Goal: Communication & Community: Answer question/provide support

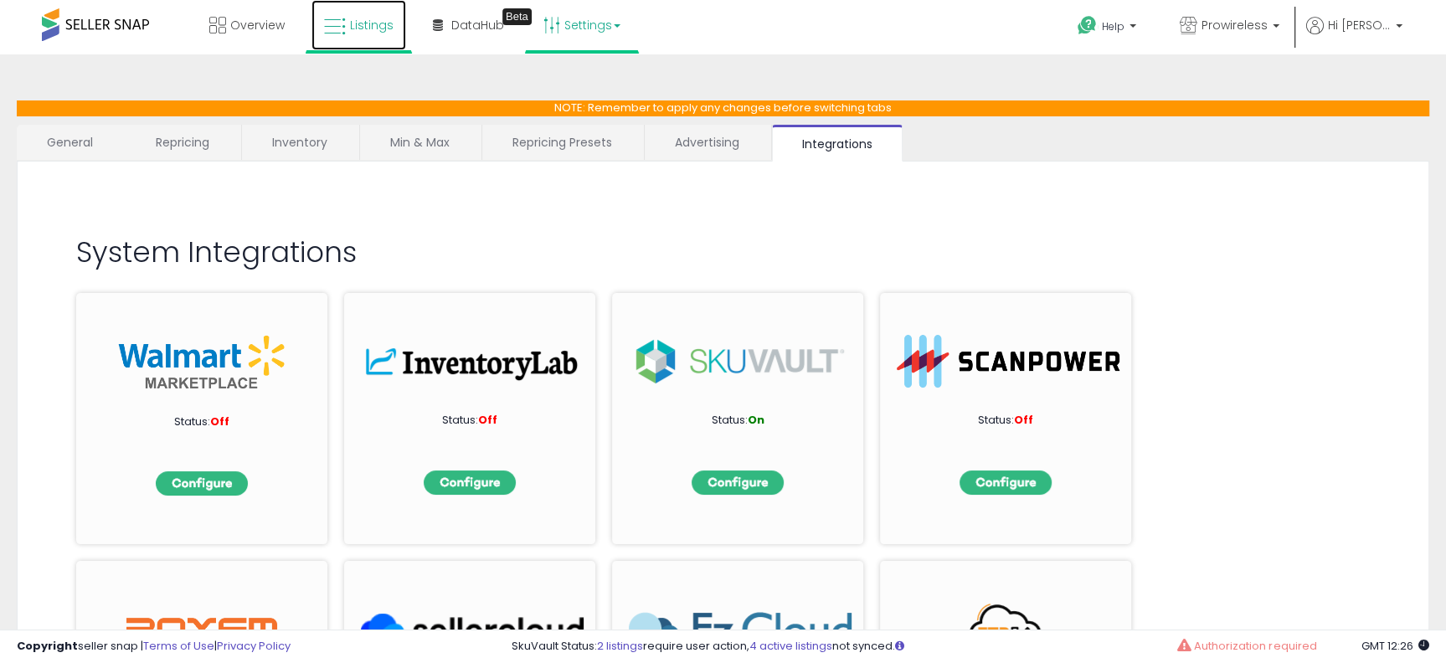
click at [368, 35] on link "Listings" at bounding box center [358, 25] width 95 height 50
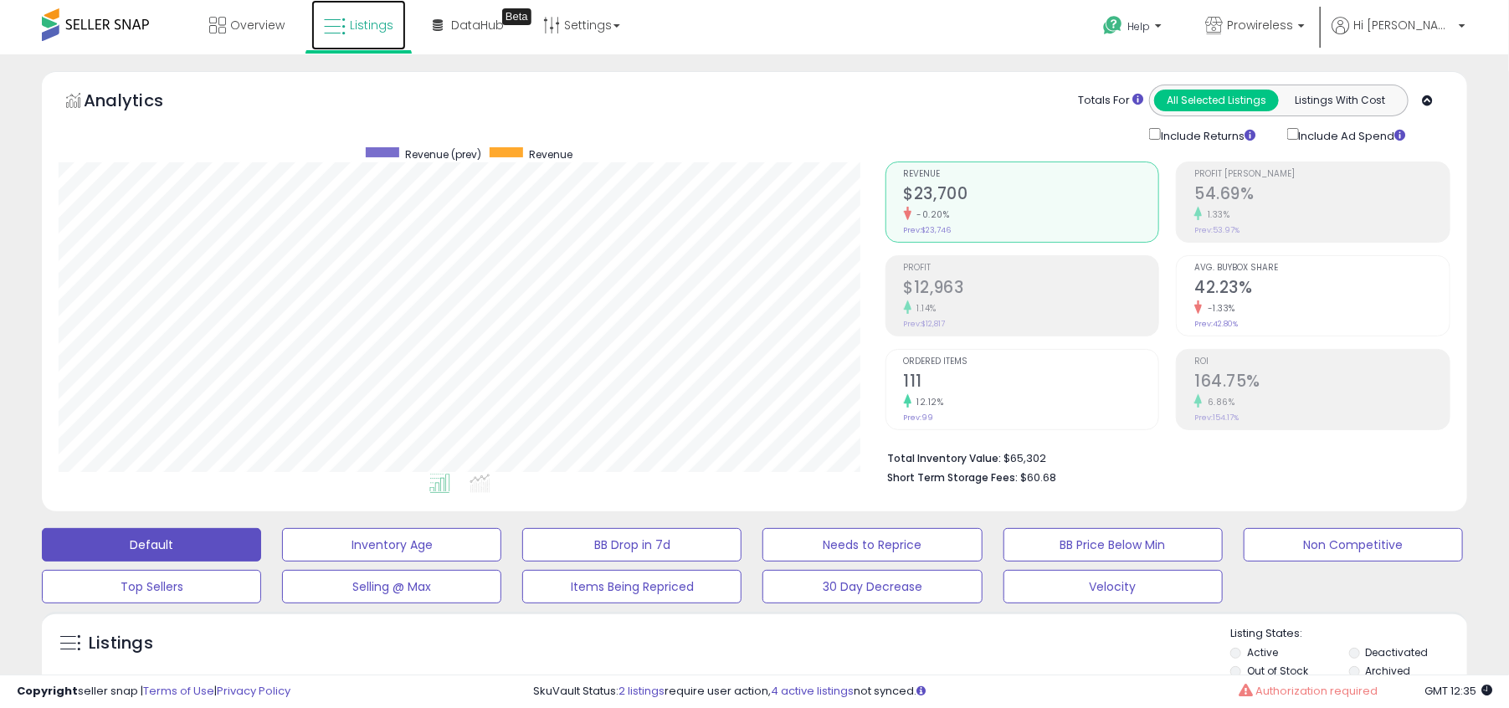
click at [369, 25] on span "Listings" at bounding box center [372, 25] width 44 height 17
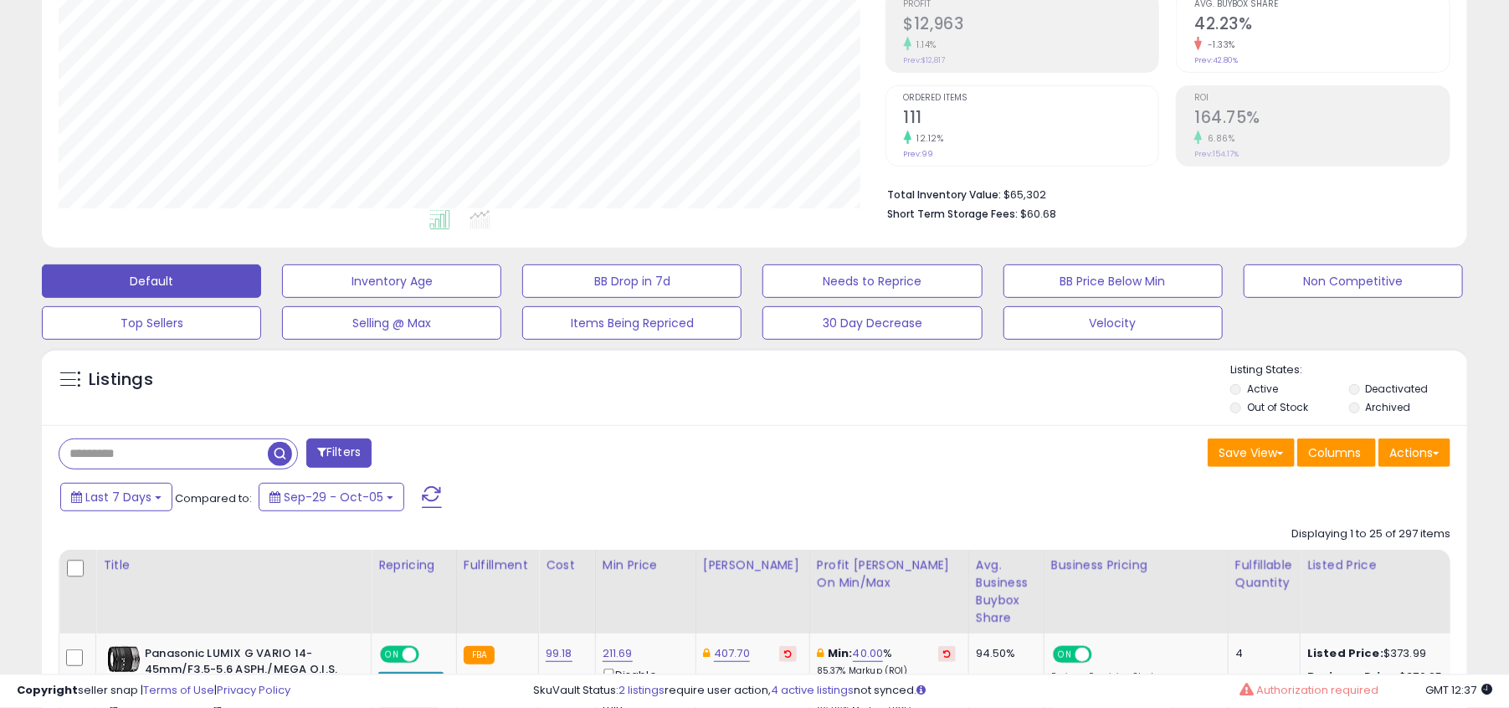
scroll to position [266, 0]
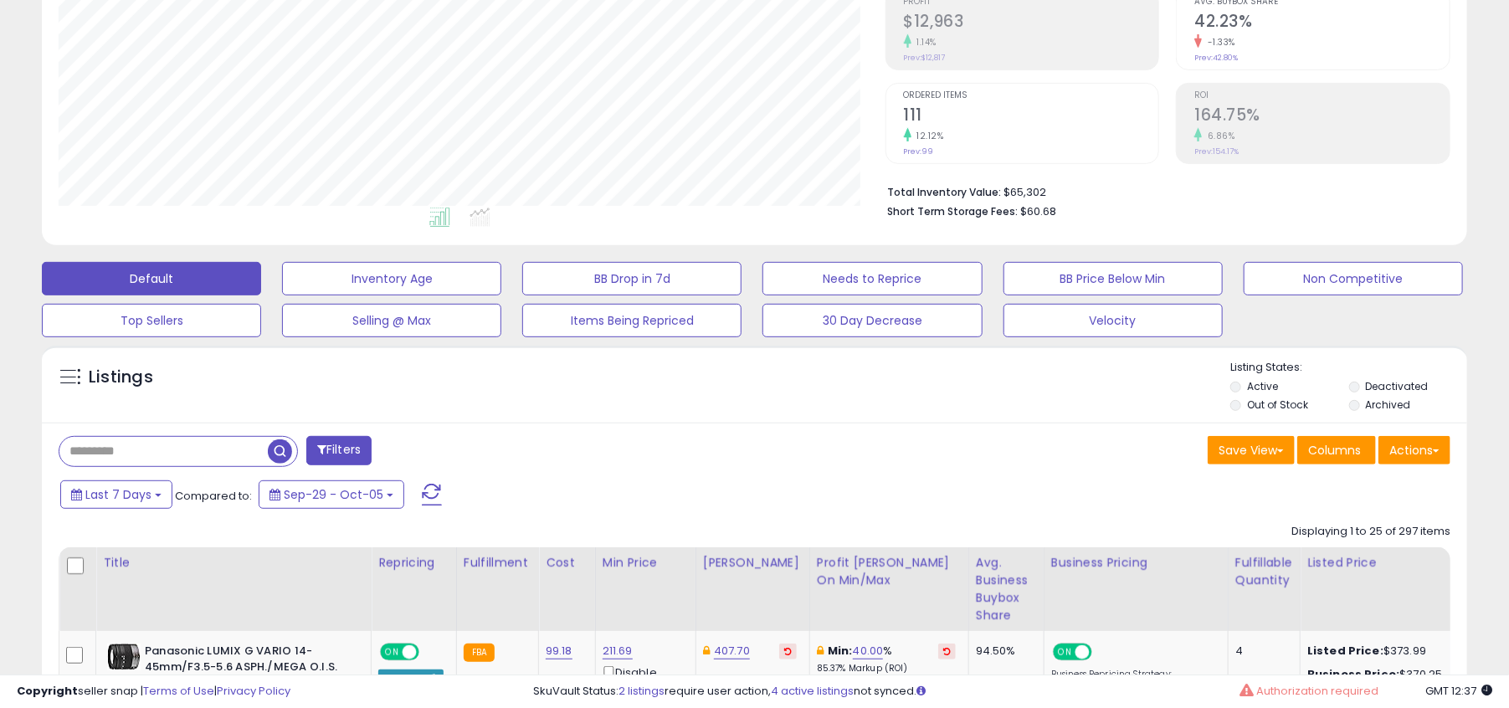
click at [1435, 464] on div "Actions Import Export Visible Columns Export All Columns Export Related Asins" at bounding box center [1415, 452] width 72 height 33
click at [1439, 455] on button "Actions" at bounding box center [1415, 450] width 72 height 28
click at [1053, 447] on div "Save View Save As New View Update Current View Columns Actions Import Export Vi…" at bounding box center [1109, 452] width 709 height 33
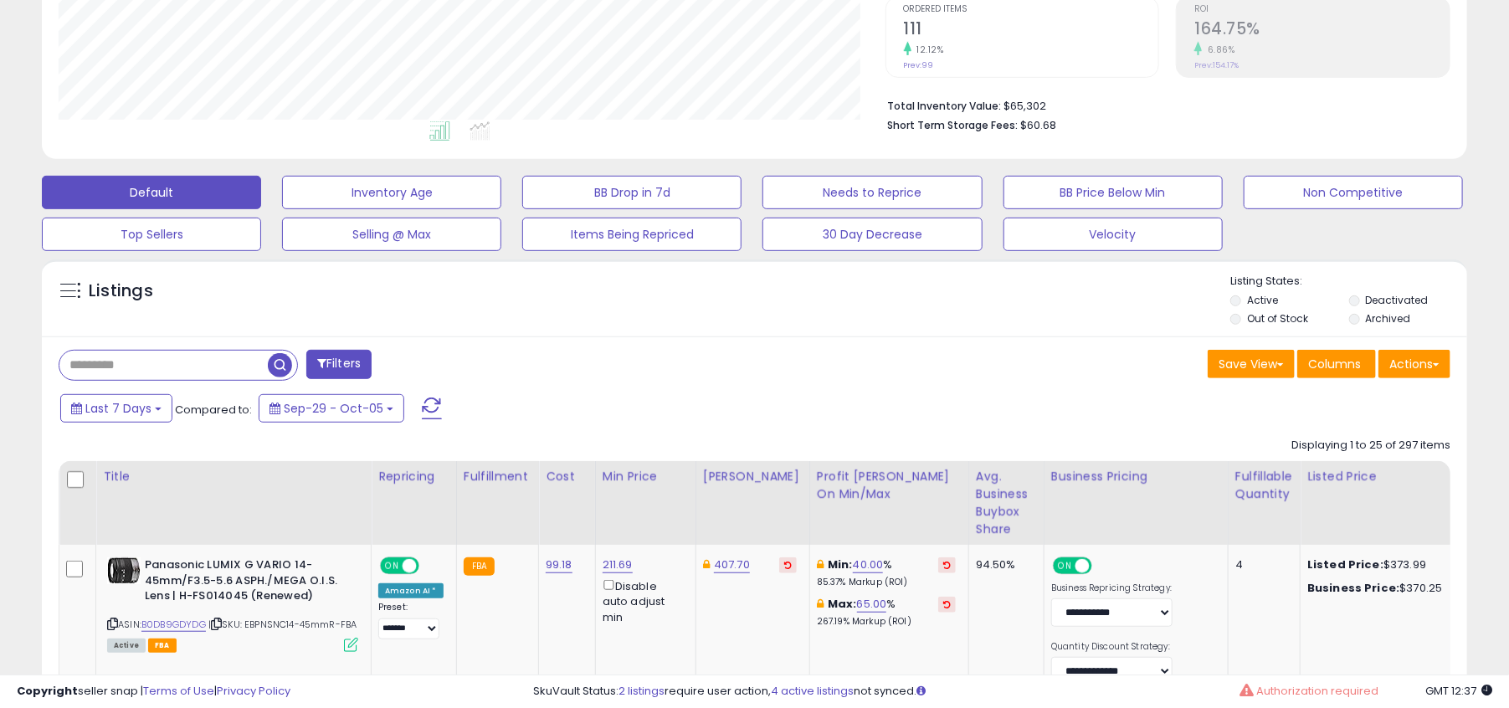
scroll to position [355, 0]
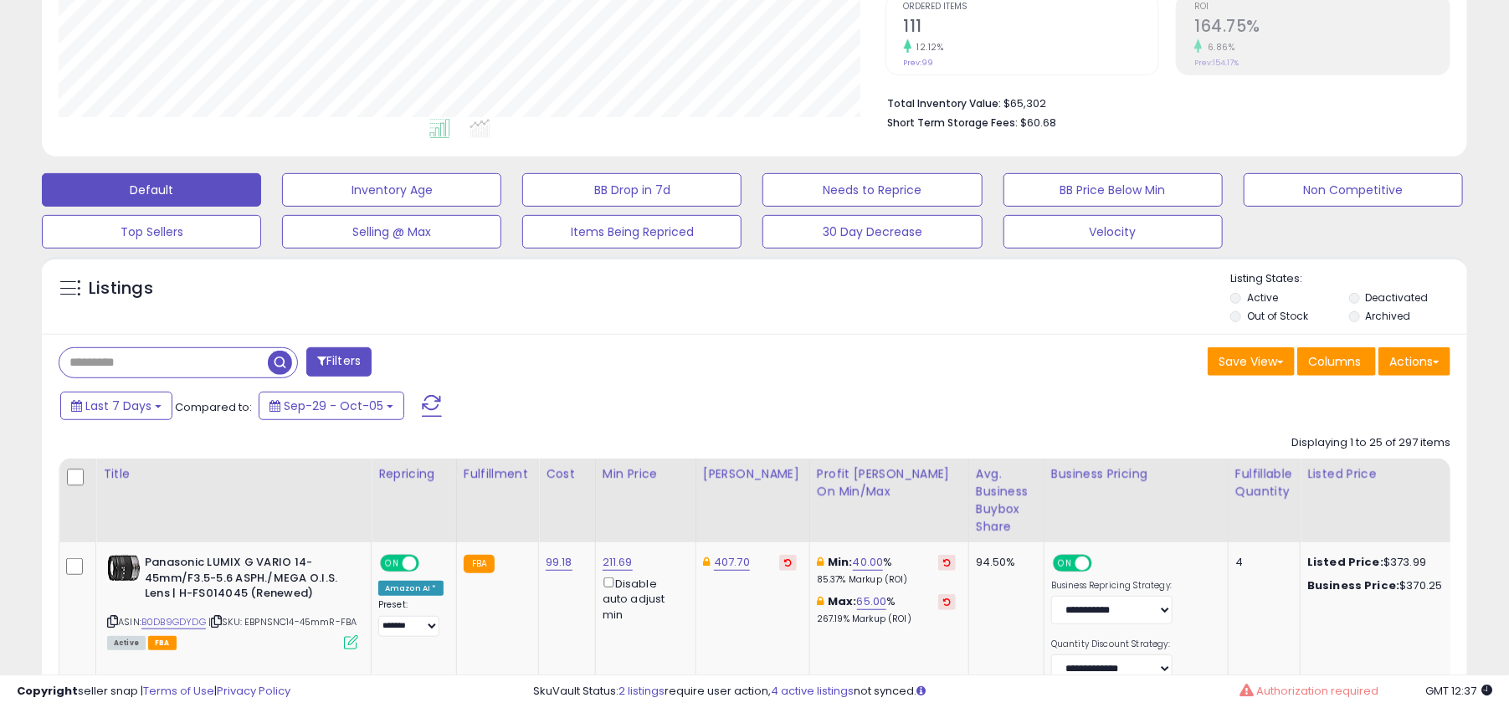
click at [67, 287] on span at bounding box center [69, 288] width 21 height 21
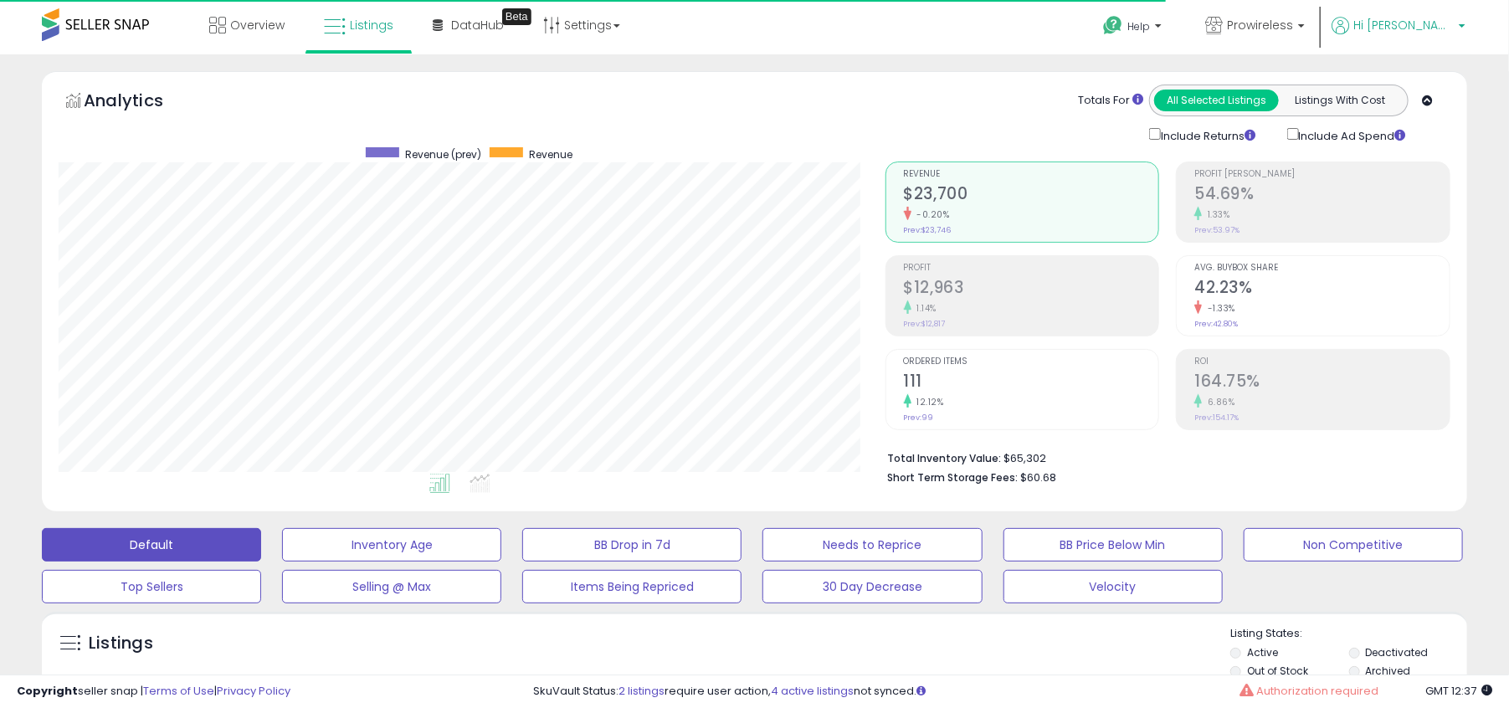
click at [1435, 31] on span "Hi [PERSON_NAME]" at bounding box center [1404, 25] width 100 height 17
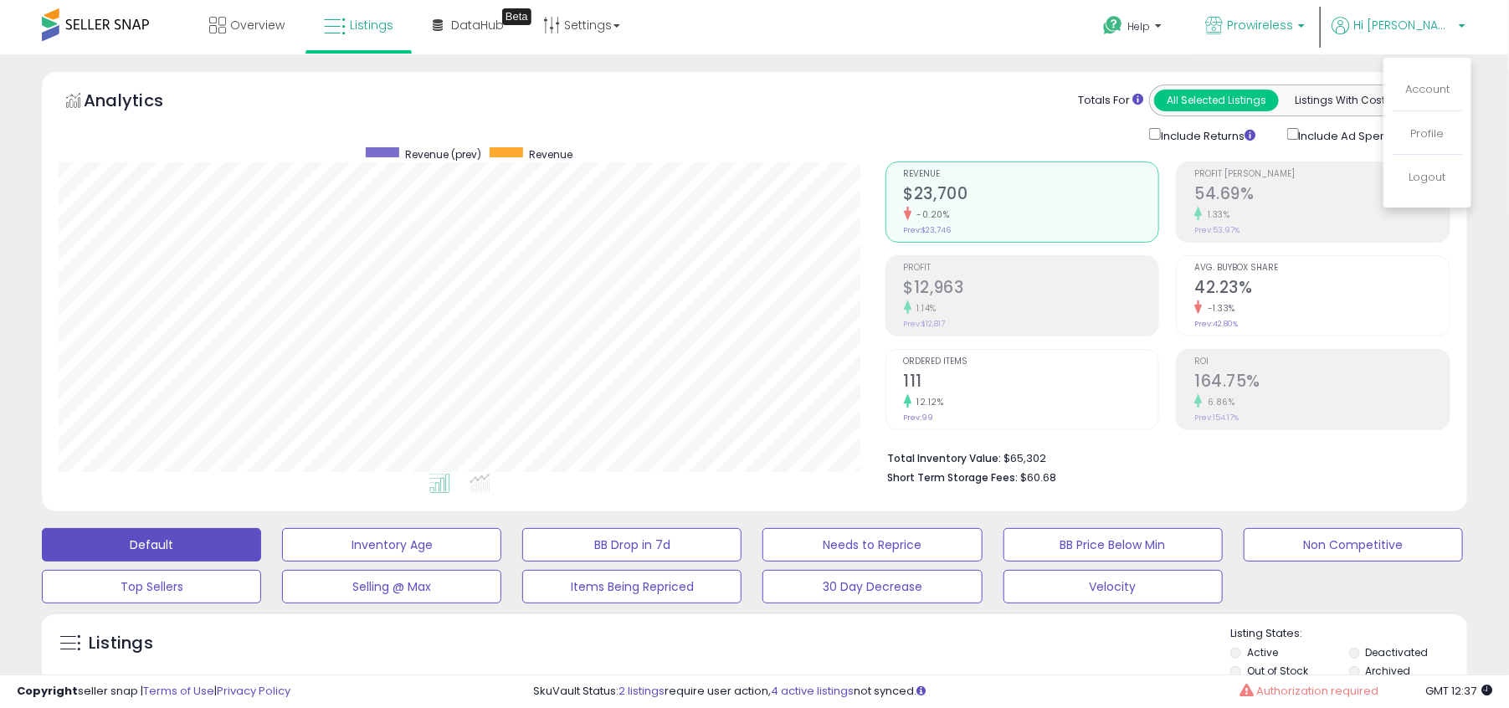
click at [1305, 33] on p "Prowireless" at bounding box center [1256, 27] width 100 height 21
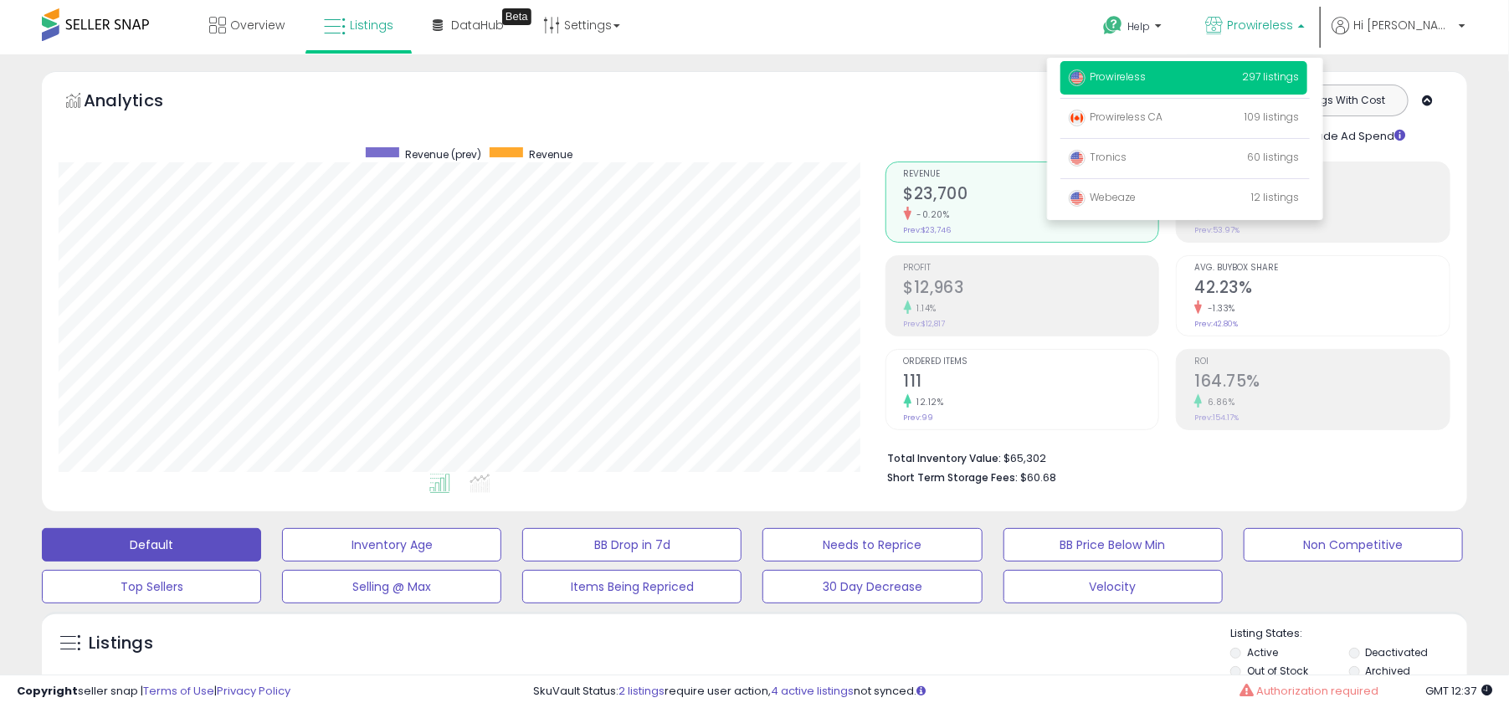
click at [1305, 33] on p "Prowireless" at bounding box center [1256, 27] width 100 height 21
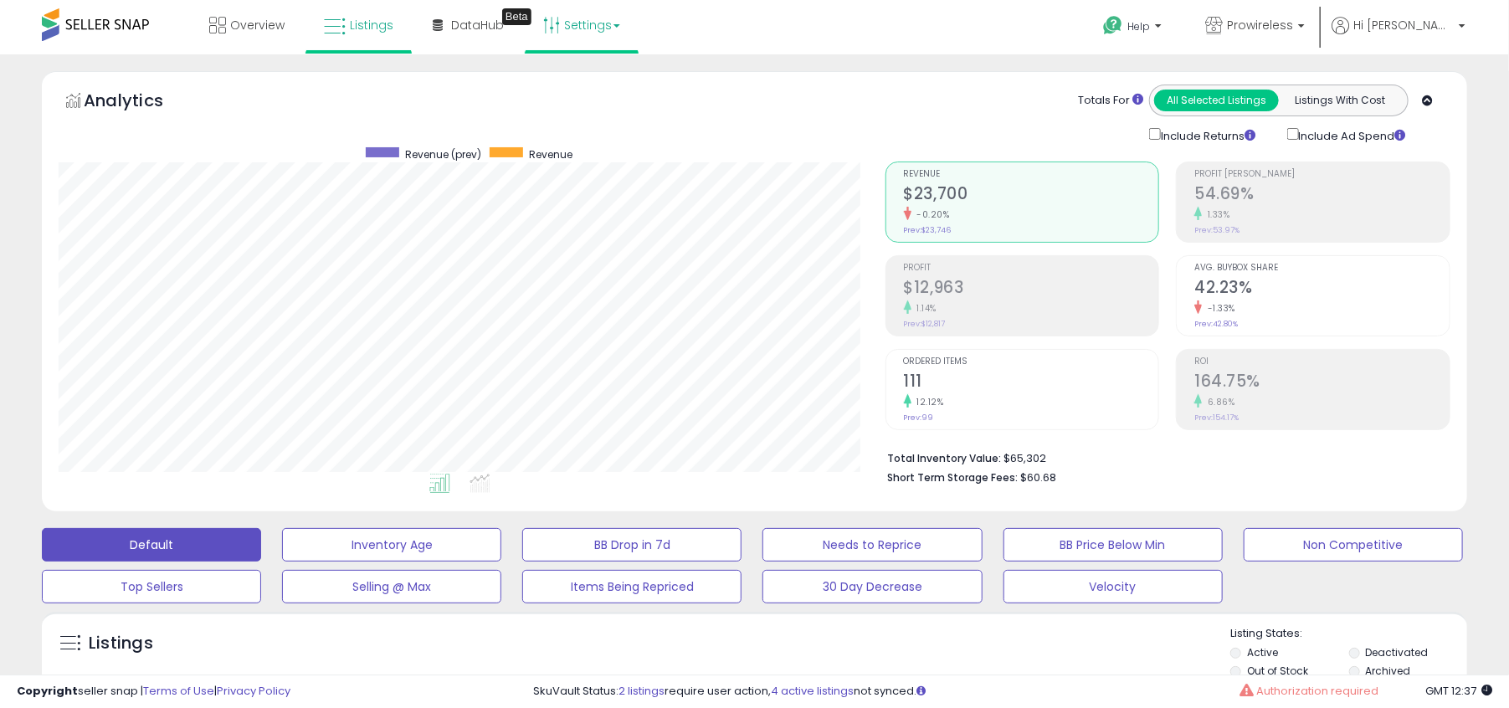
click at [576, 39] on link "Settings" at bounding box center [582, 25] width 102 height 50
click at [218, 33] on link "Overview" at bounding box center [247, 25] width 100 height 50
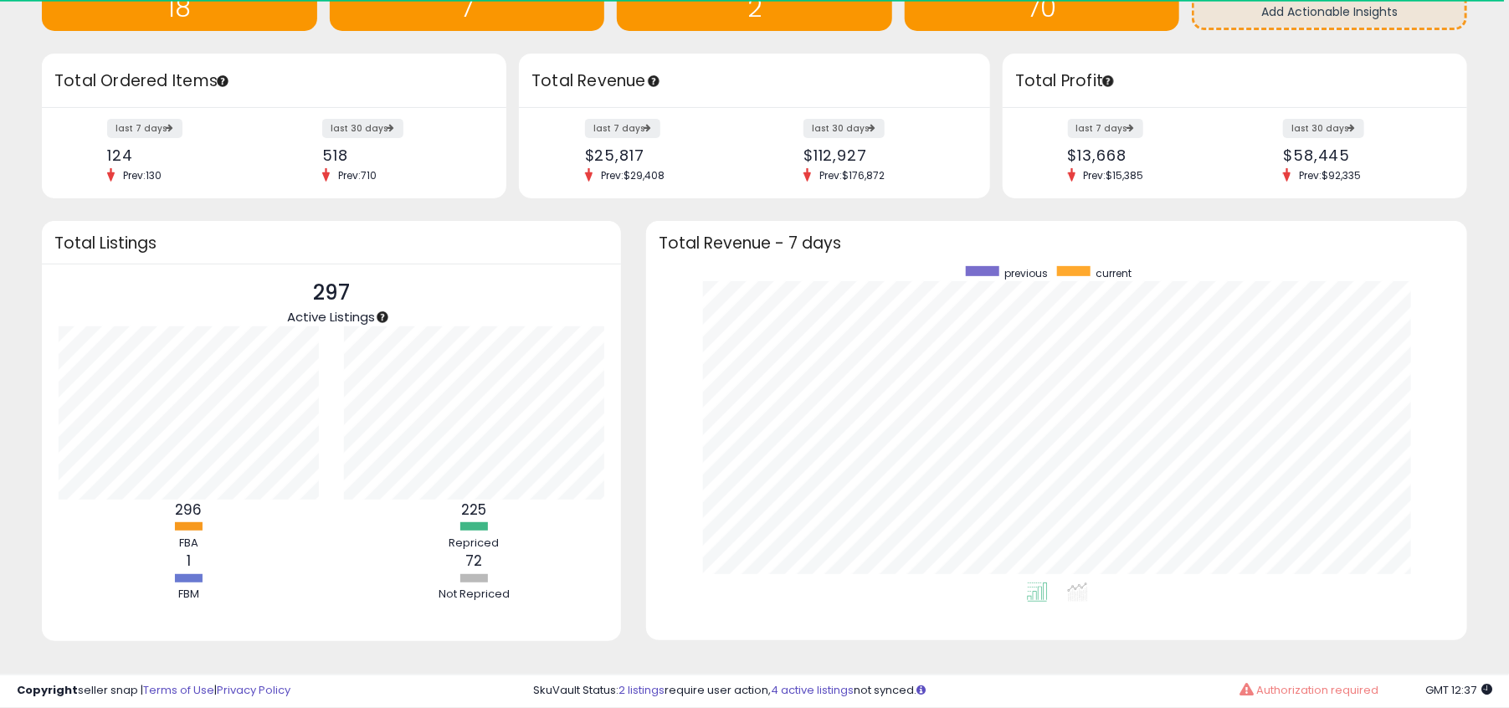
scroll to position [229, 0]
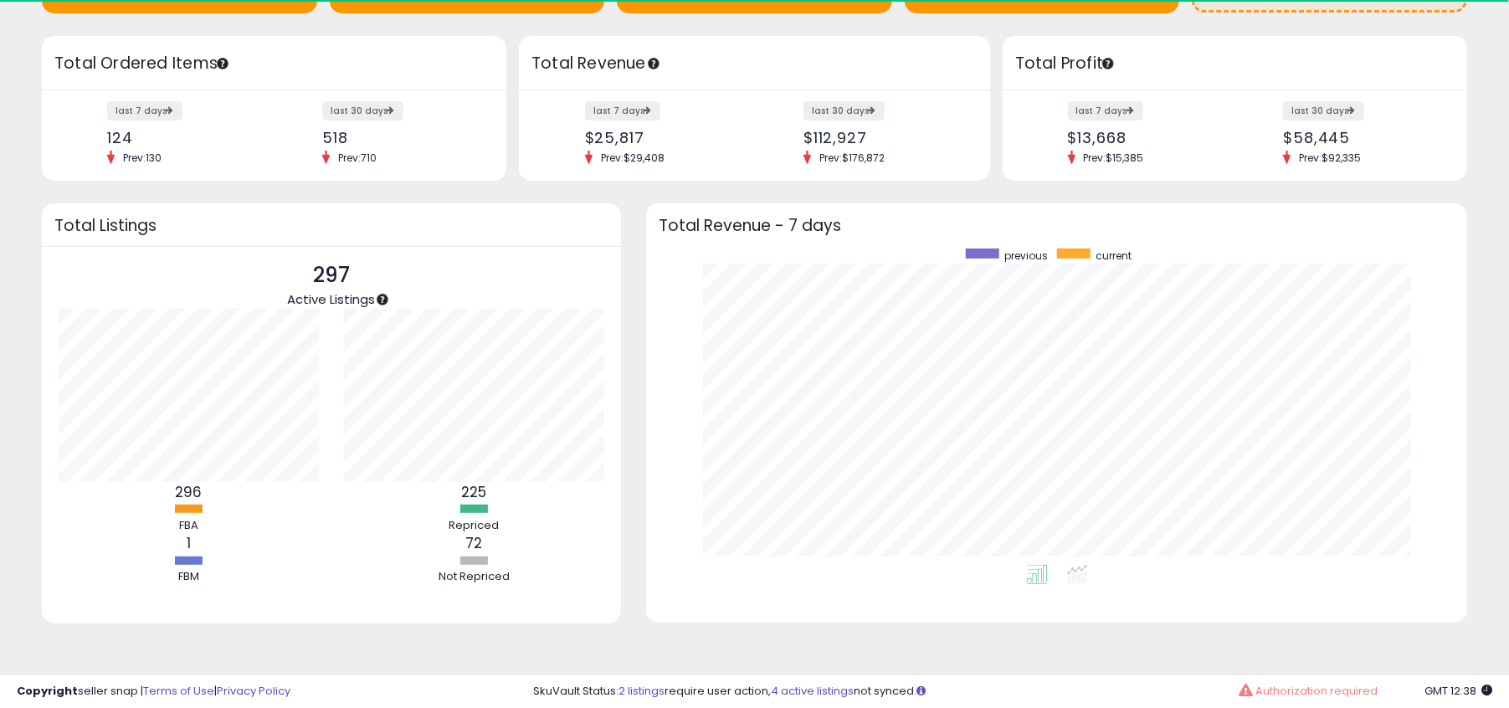
click at [474, 517] on div "225 Repriced" at bounding box center [474, 507] width 100 height 51
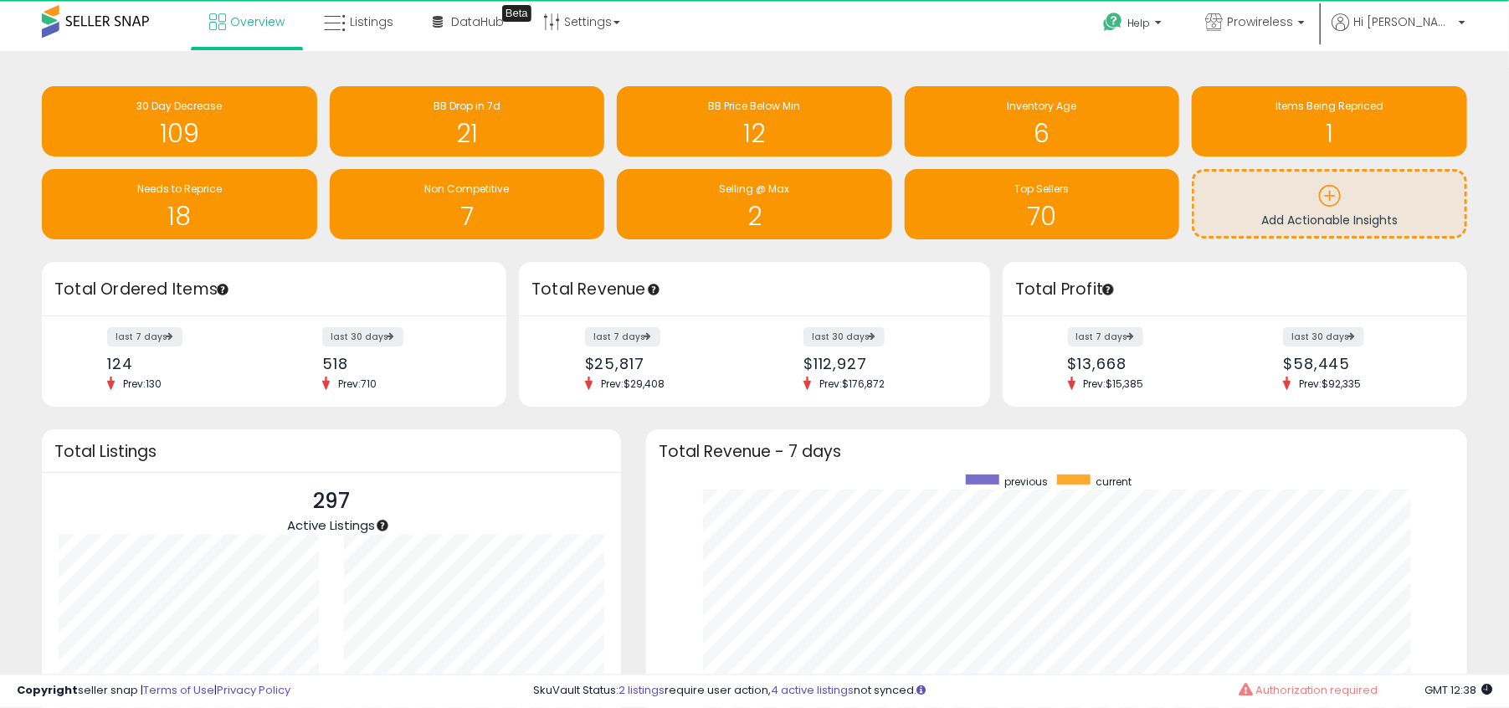
scroll to position [0, 0]
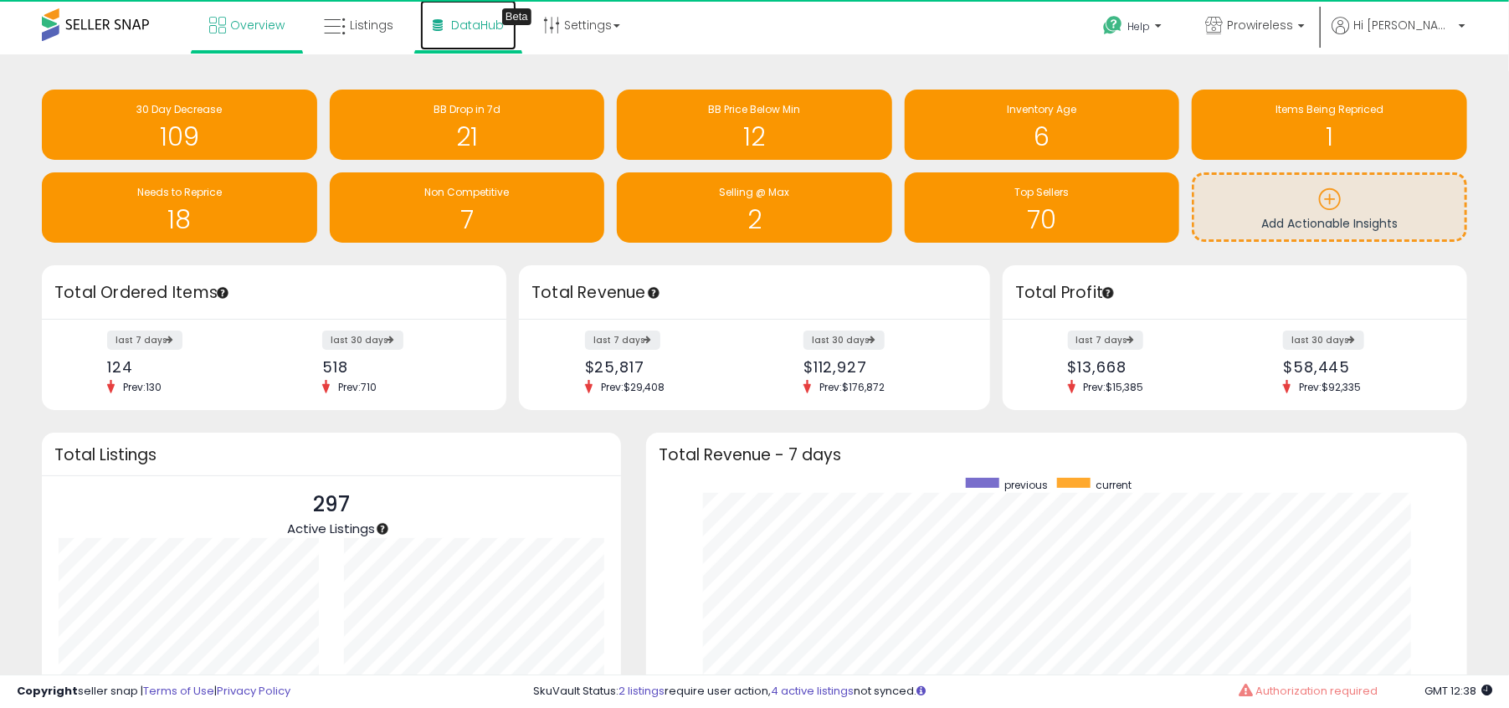
click at [452, 25] on span "DataHub" at bounding box center [477, 25] width 53 height 17
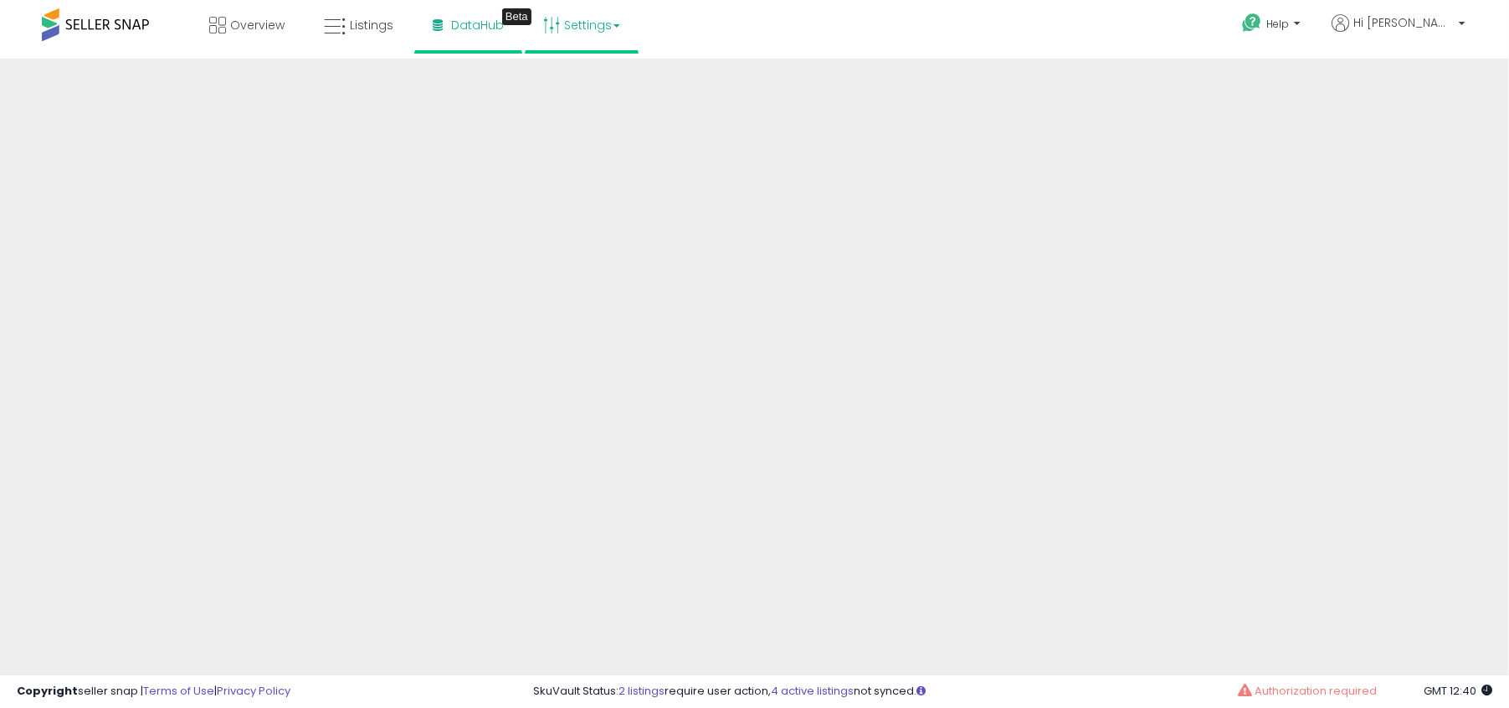
click at [600, 25] on link "Settings" at bounding box center [582, 25] width 102 height 50
click at [590, 99] on li "Store settings" at bounding box center [596, 86] width 124 height 42
click at [1415, 24] on span "Hi [PERSON_NAME]" at bounding box center [1404, 22] width 100 height 17
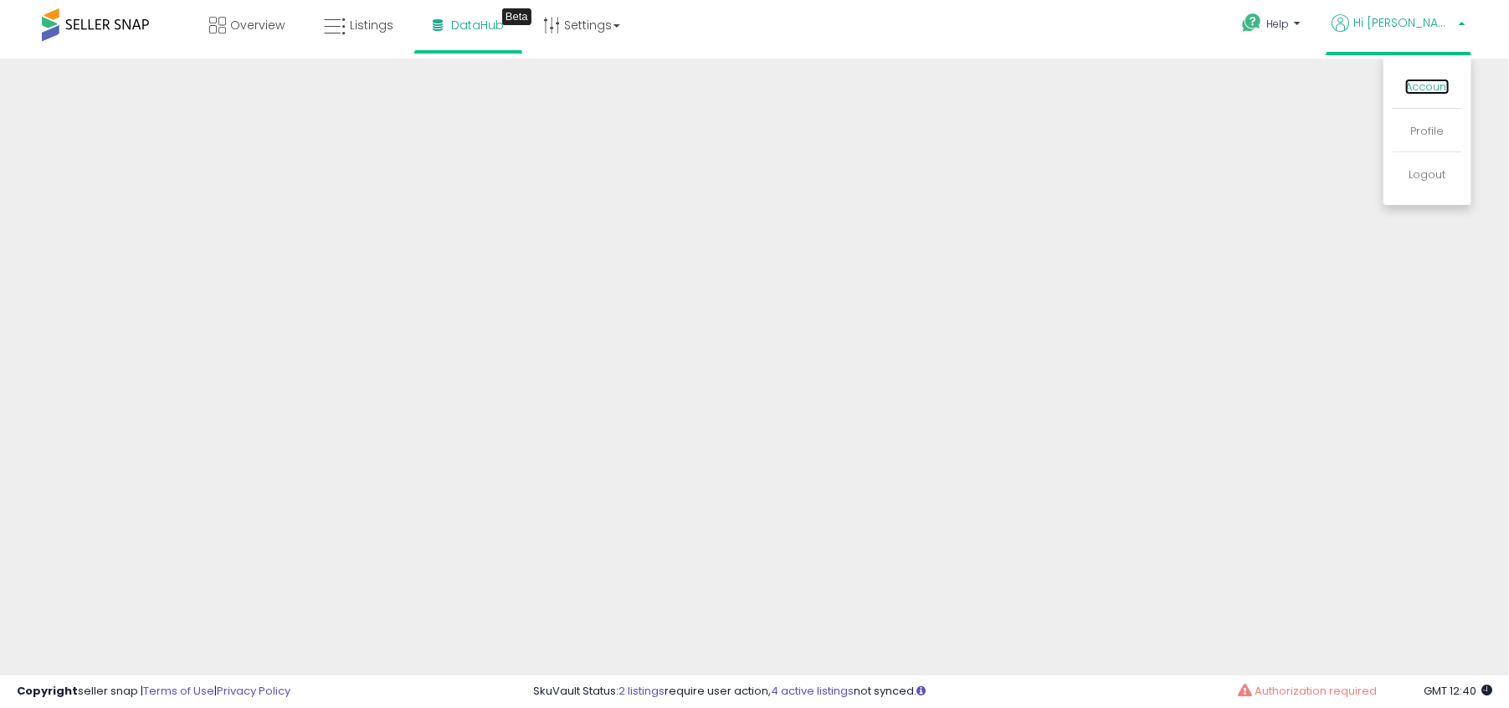
click at [1423, 92] on link "Account" at bounding box center [1428, 87] width 44 height 16
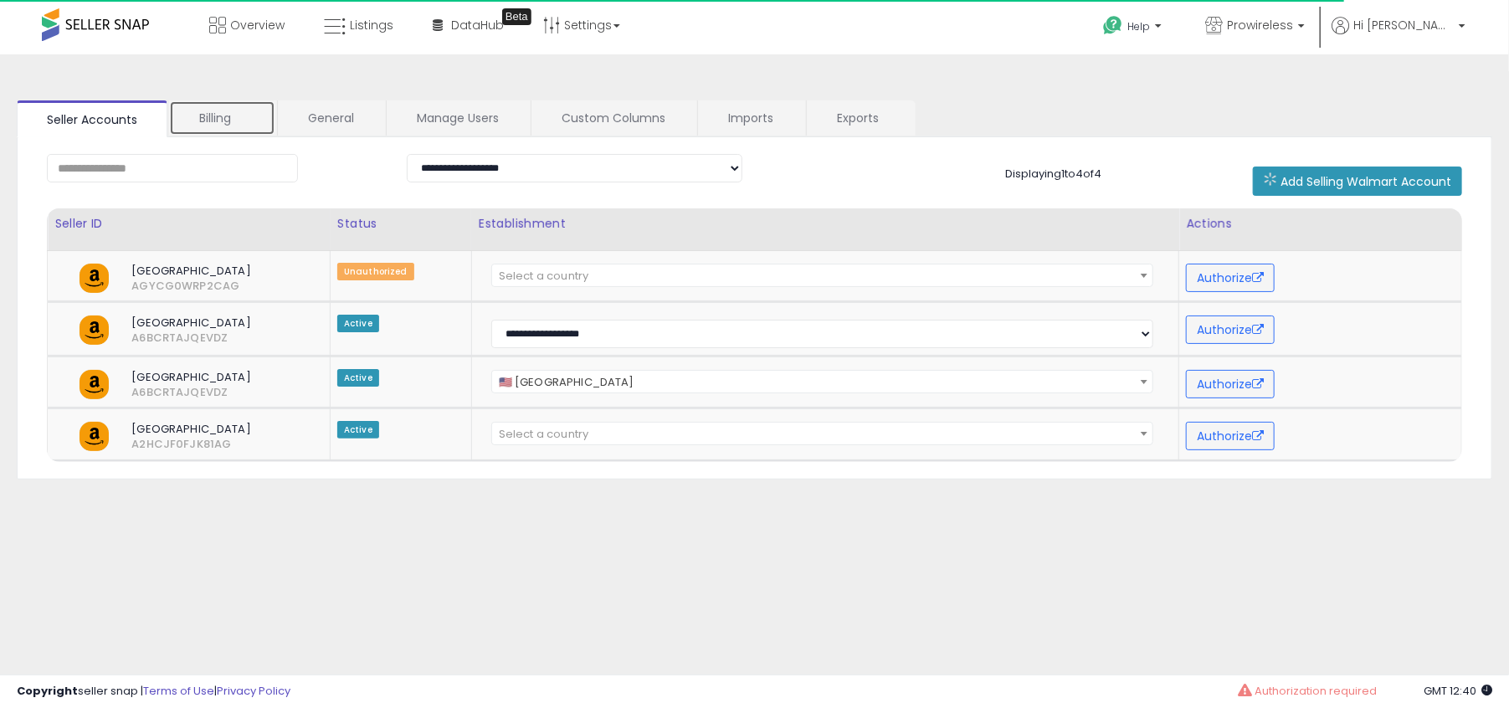
click at [234, 111] on link "Billing" at bounding box center [222, 117] width 106 height 35
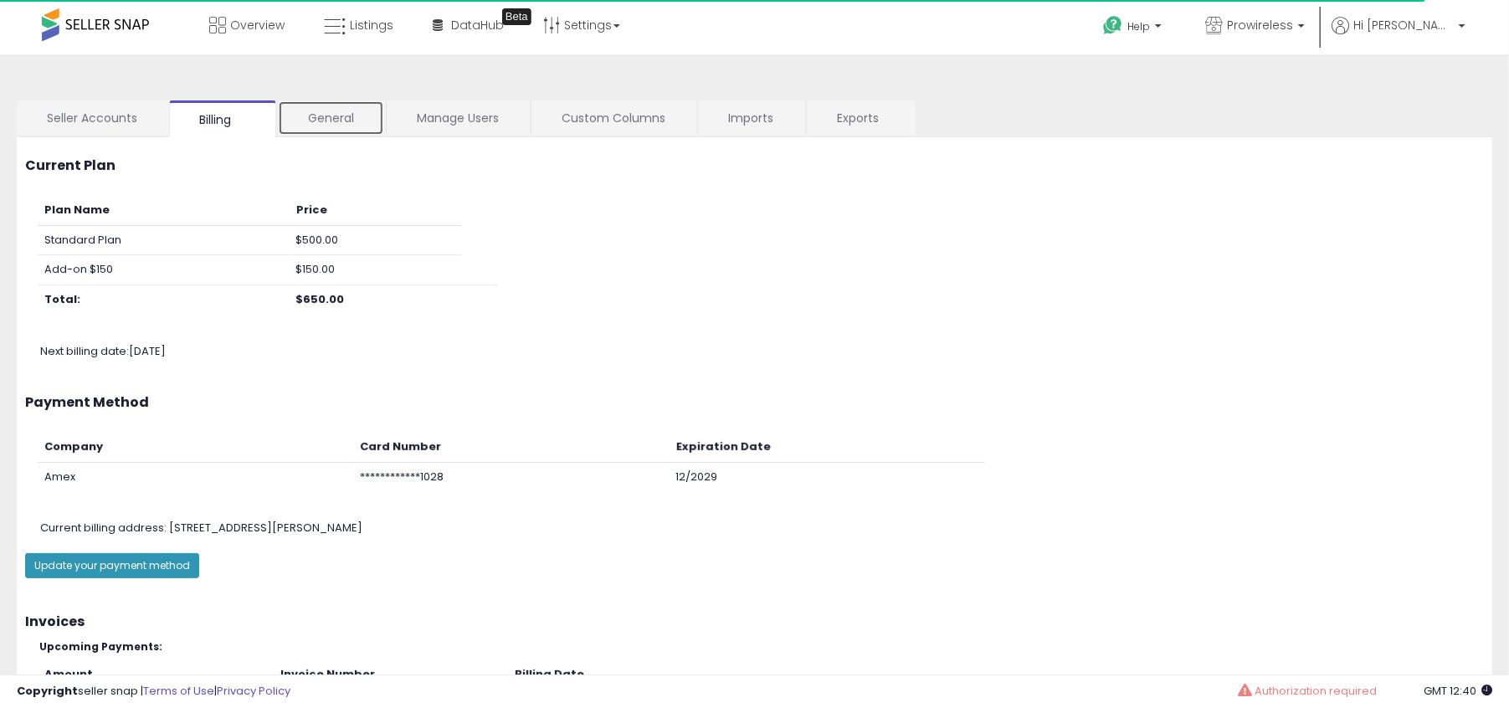
click at [371, 132] on link "General" at bounding box center [331, 117] width 106 height 35
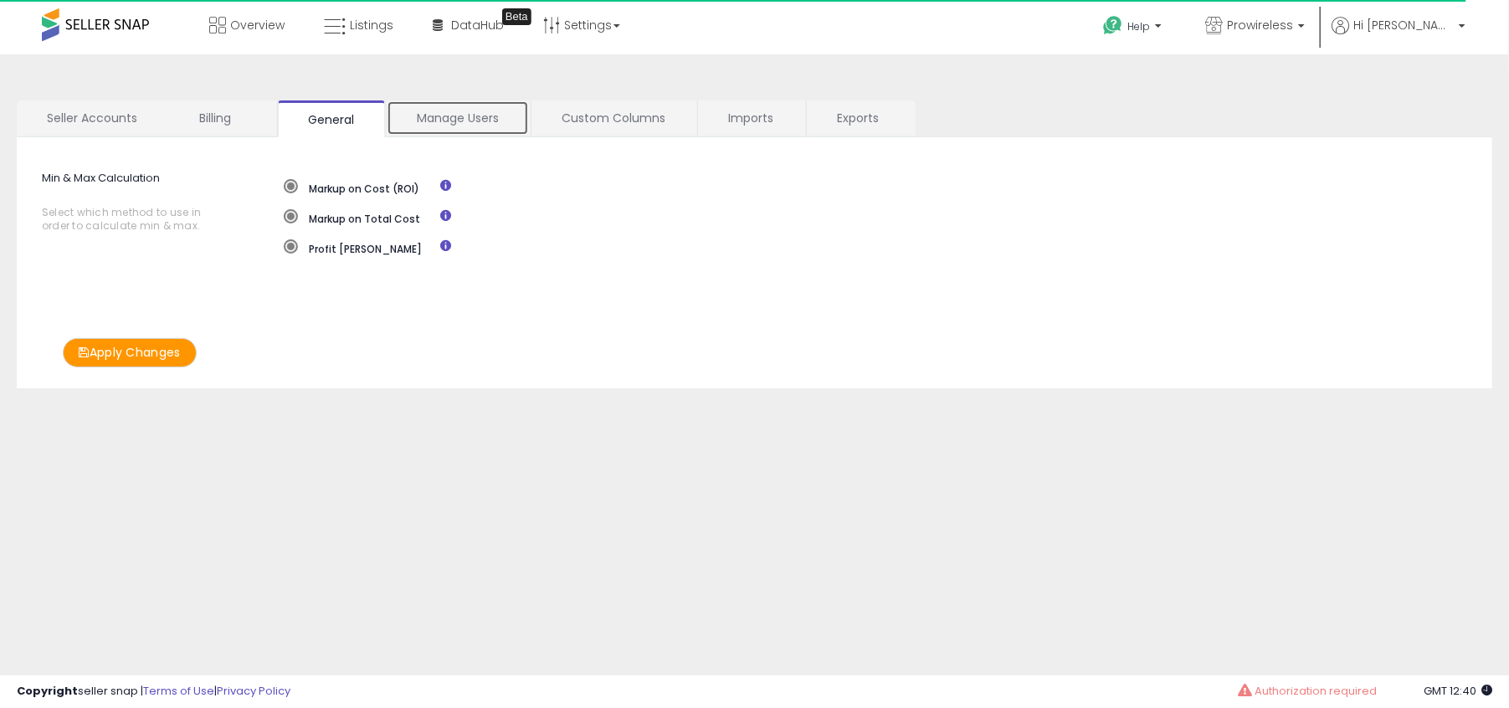
click at [491, 119] on link "Manage Users" at bounding box center [458, 117] width 142 height 35
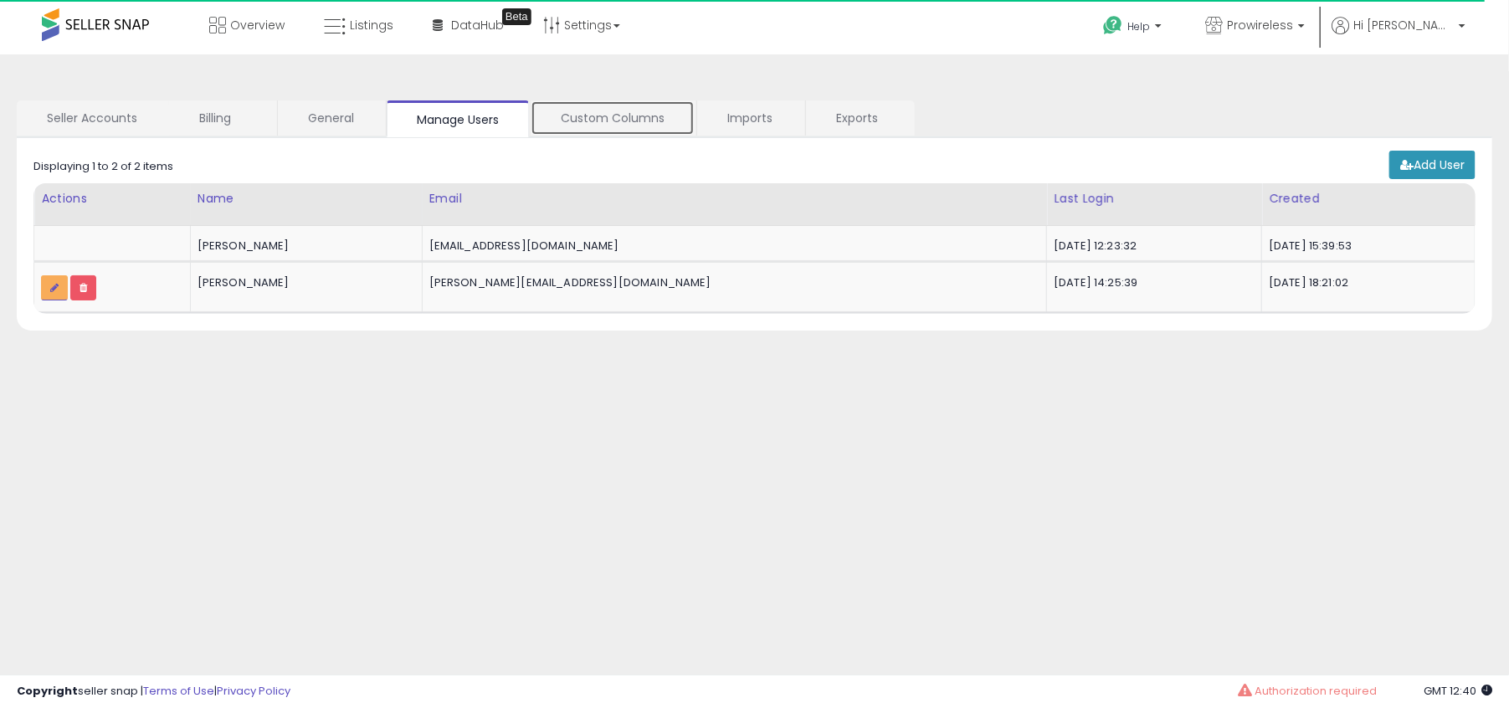
click at [659, 134] on link "Custom Columns" at bounding box center [613, 117] width 164 height 35
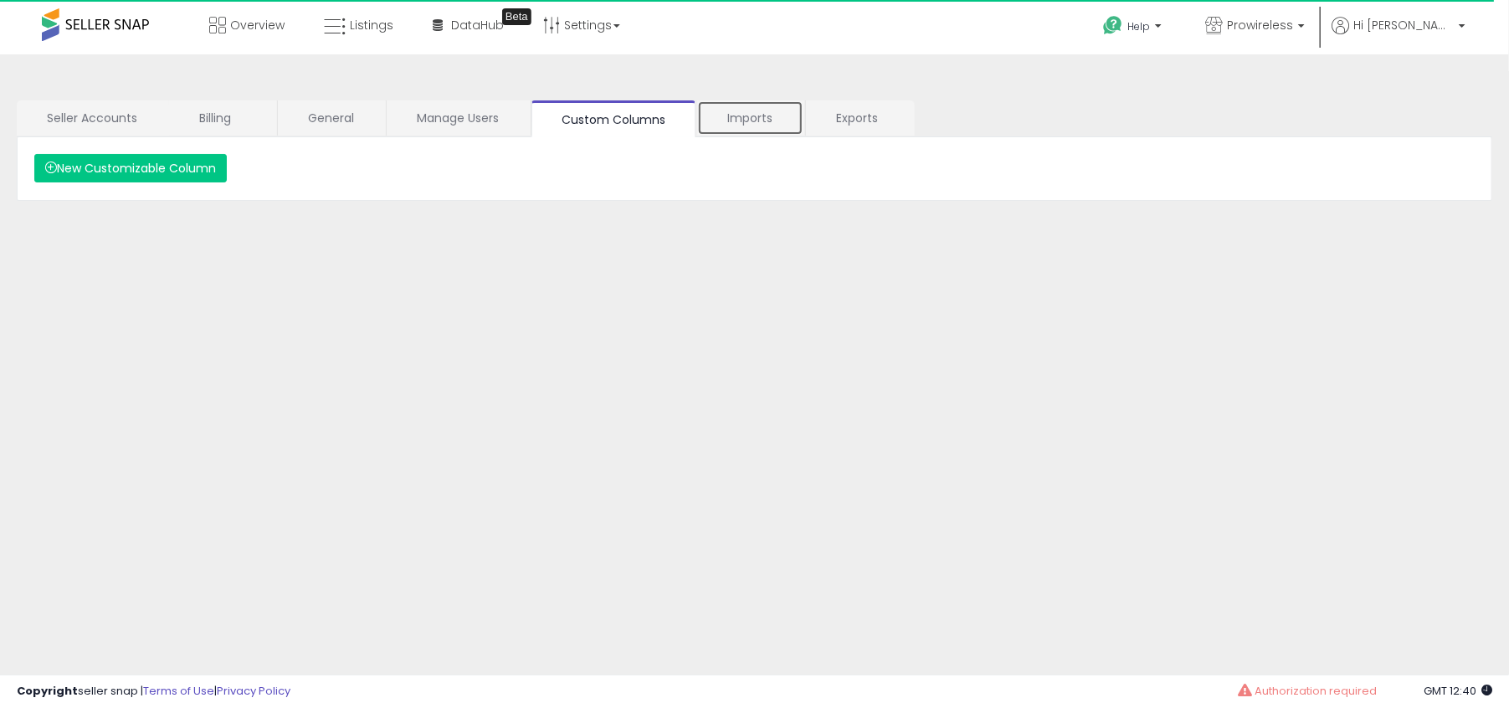
click at [758, 119] on link "Imports" at bounding box center [750, 117] width 106 height 35
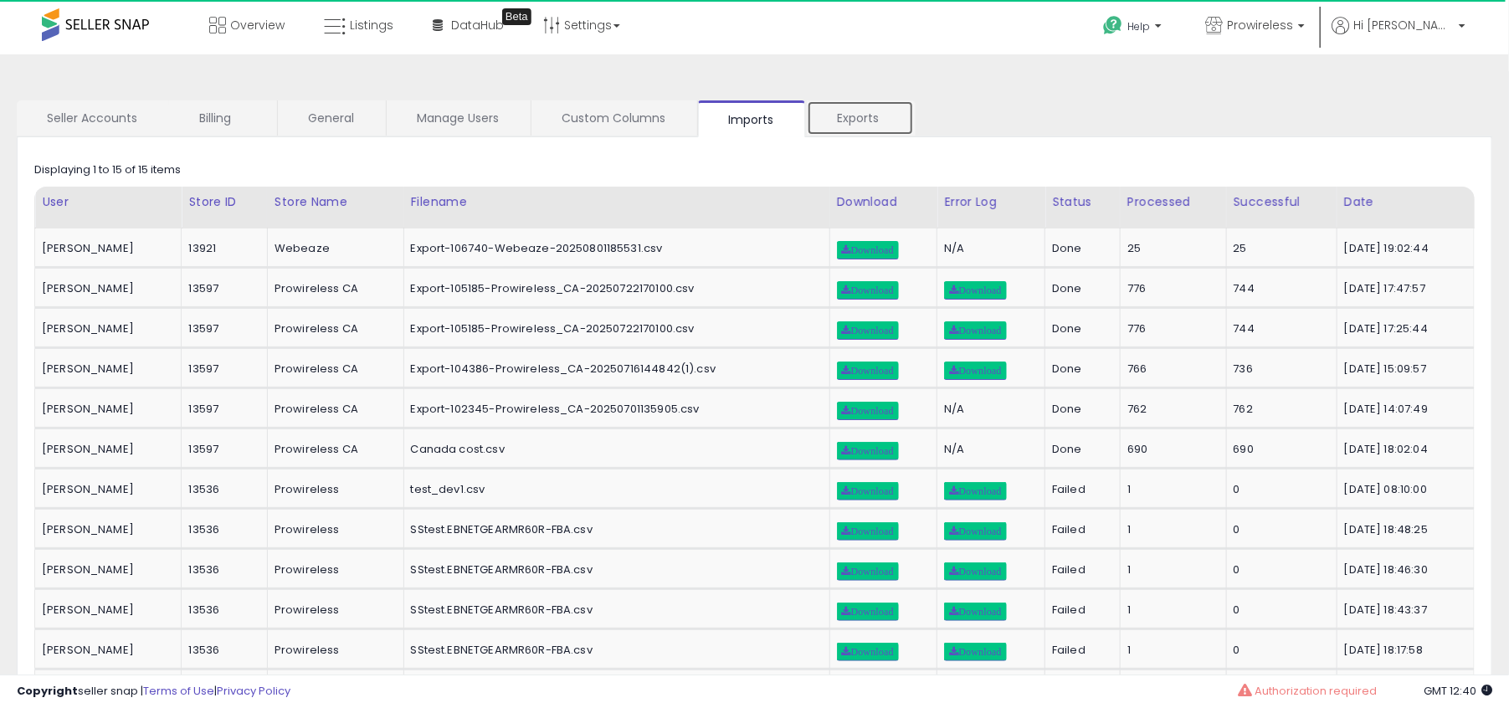
click at [851, 124] on link "Exports" at bounding box center [860, 117] width 107 height 35
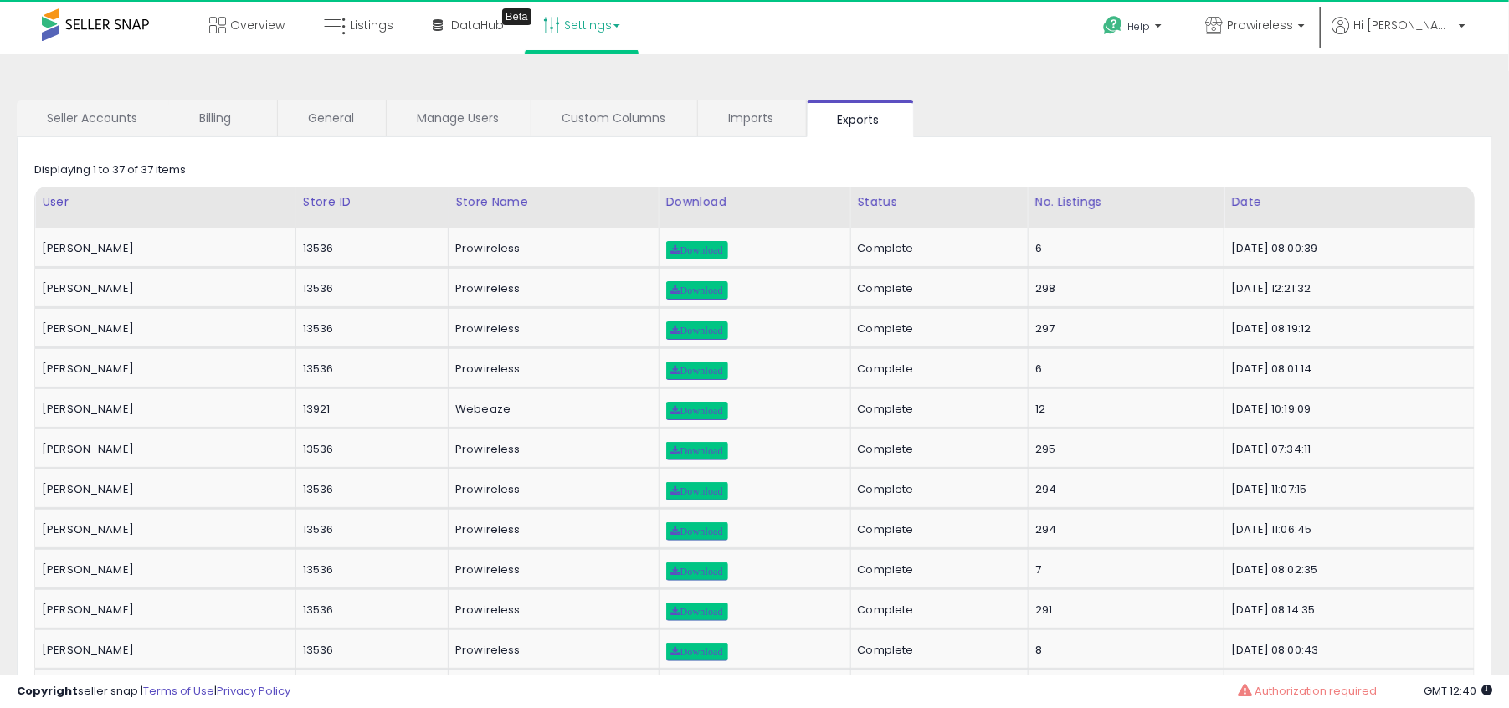
click at [590, 26] on link "Settings" at bounding box center [582, 25] width 102 height 50
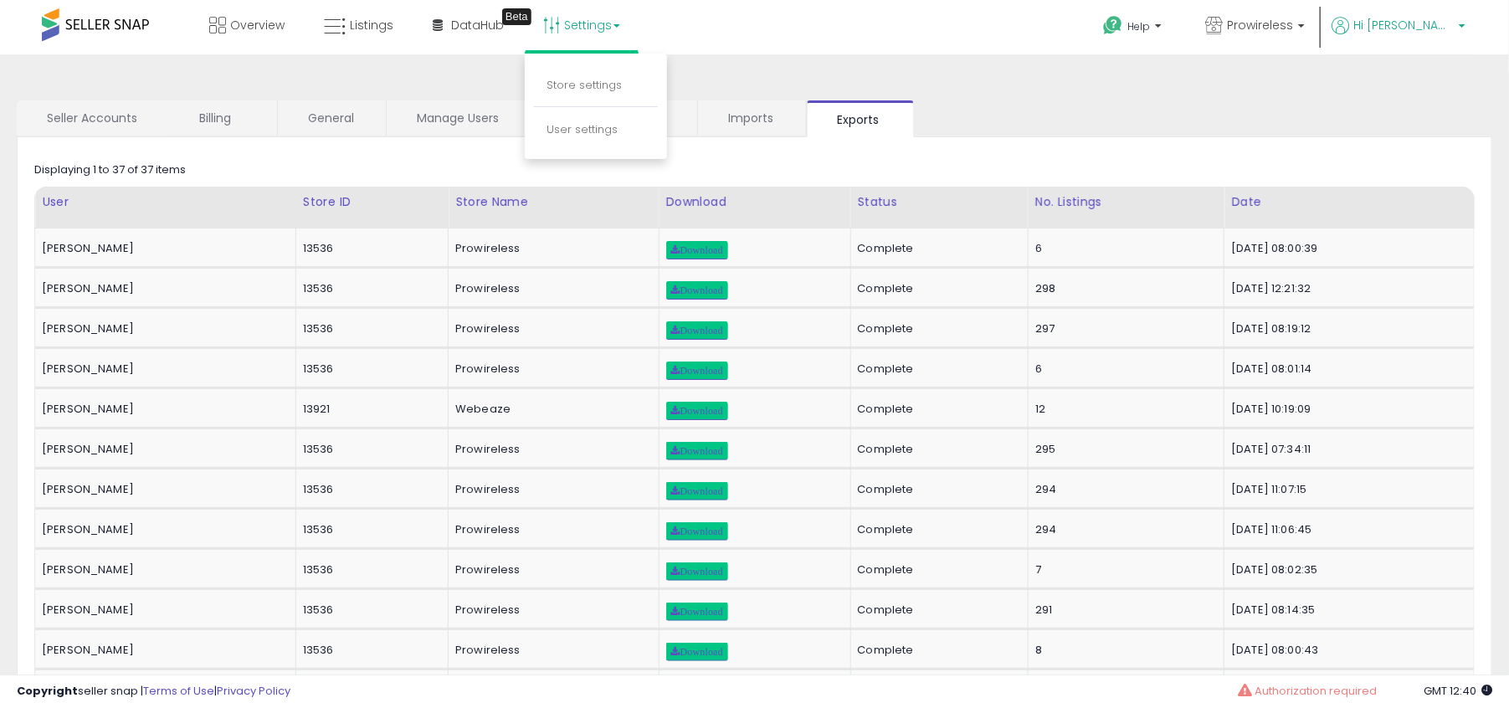
click at [1413, 31] on p "Hi [PERSON_NAME]" at bounding box center [1399, 27] width 134 height 21
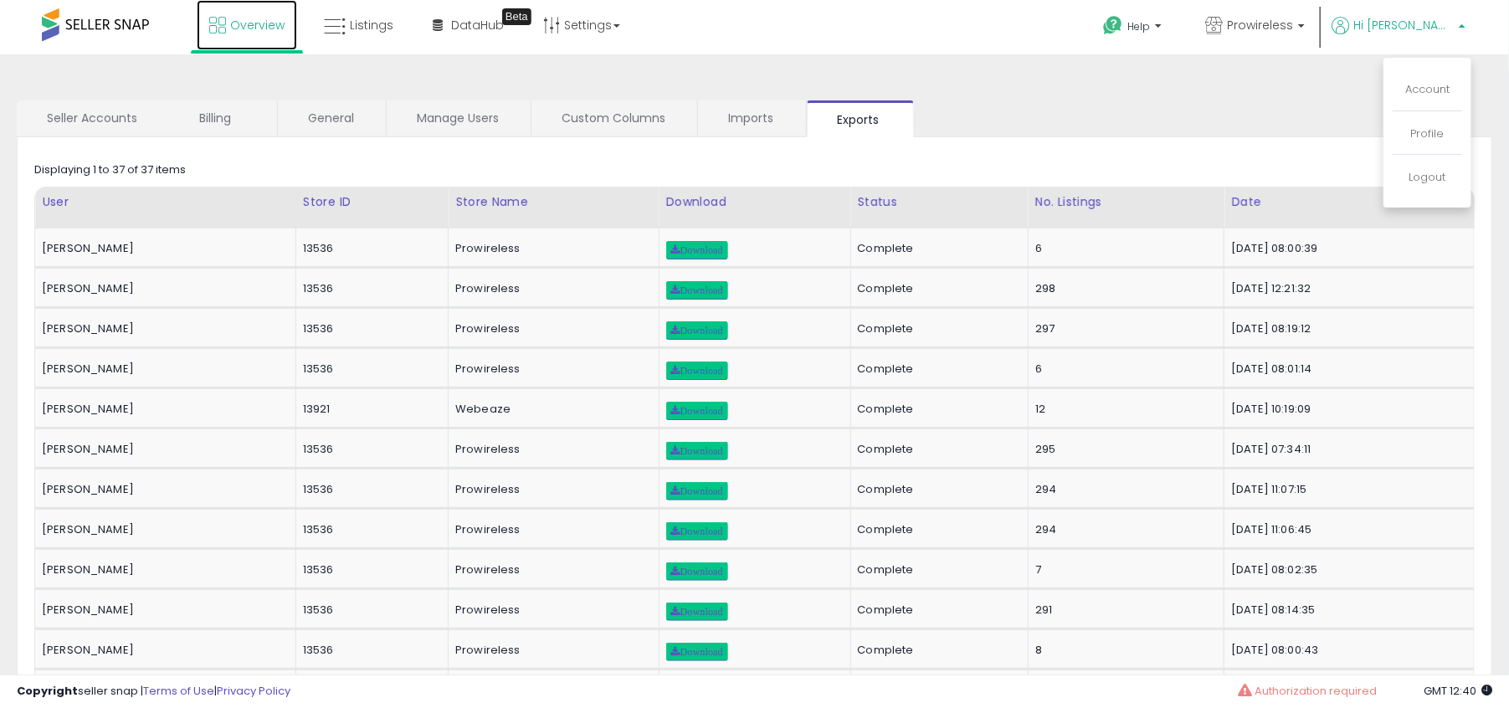
click at [227, 22] on link "Overview" at bounding box center [247, 25] width 100 height 50
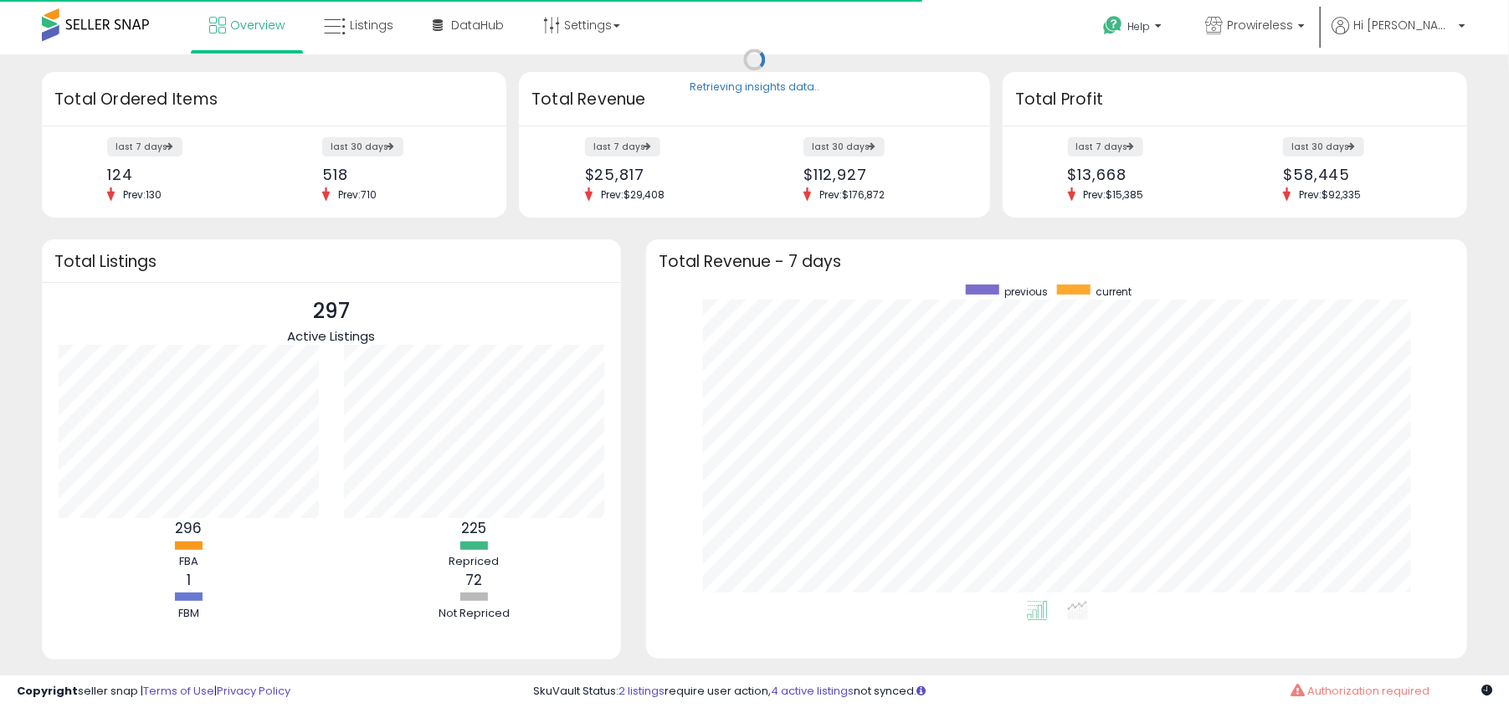
scroll to position [316, 788]
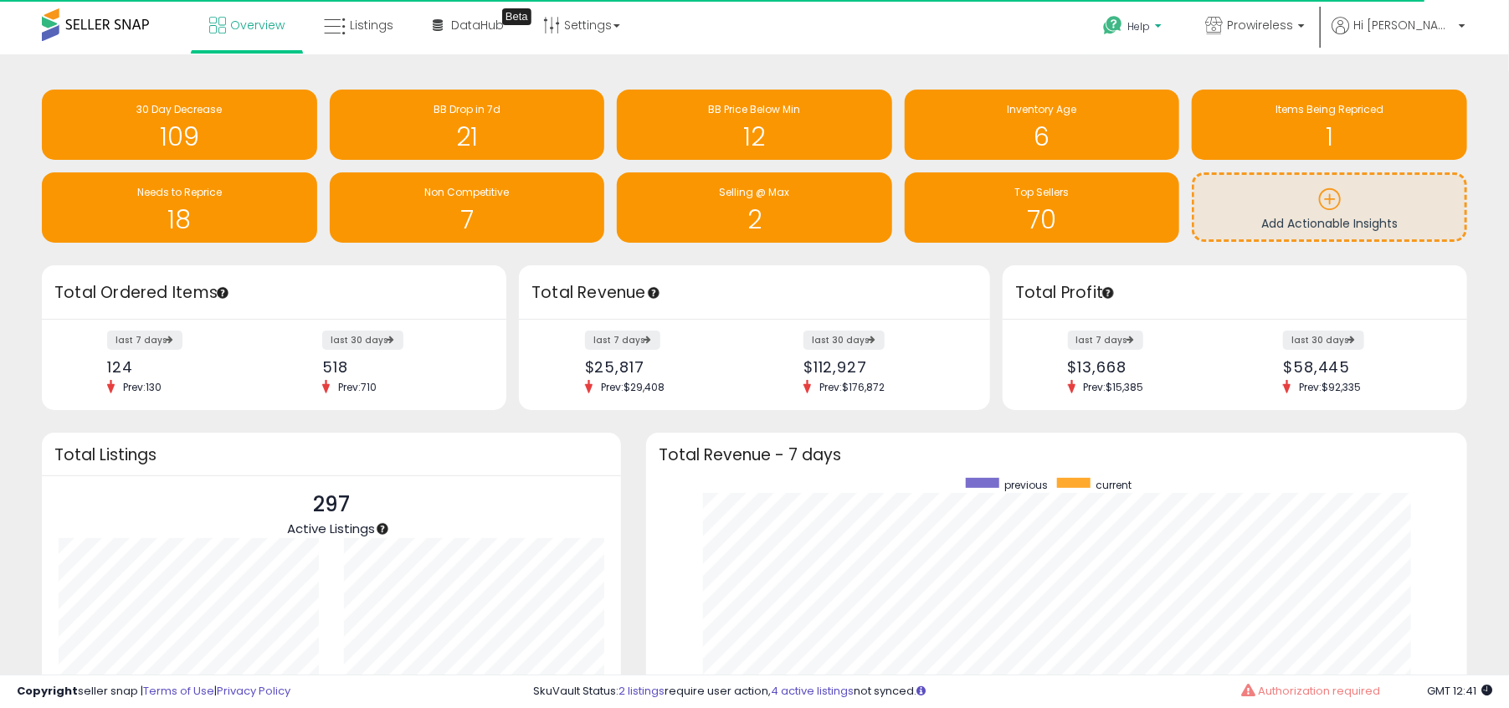
click at [1150, 22] on span "Help" at bounding box center [1139, 26] width 23 height 14
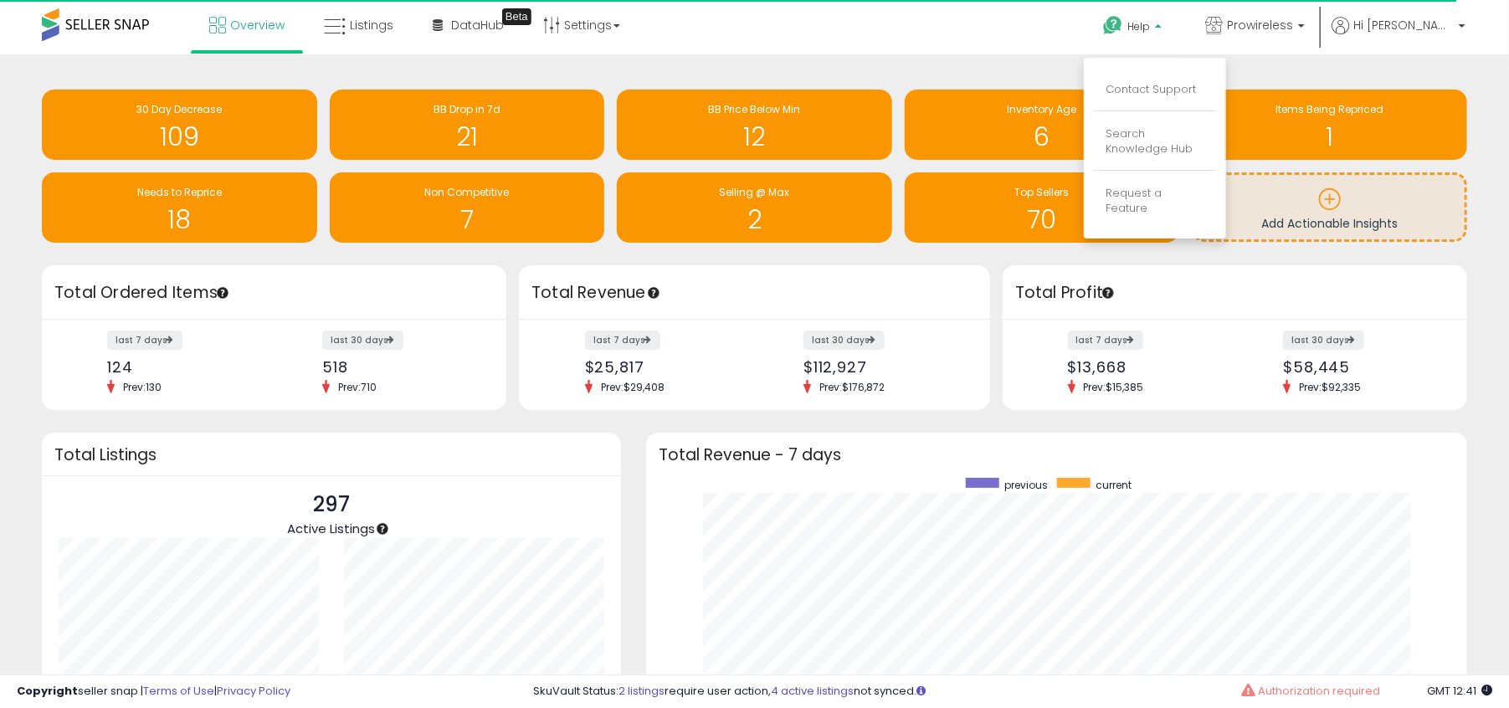
click at [1217, 100] on li "Contact Support" at bounding box center [1155, 90] width 124 height 42
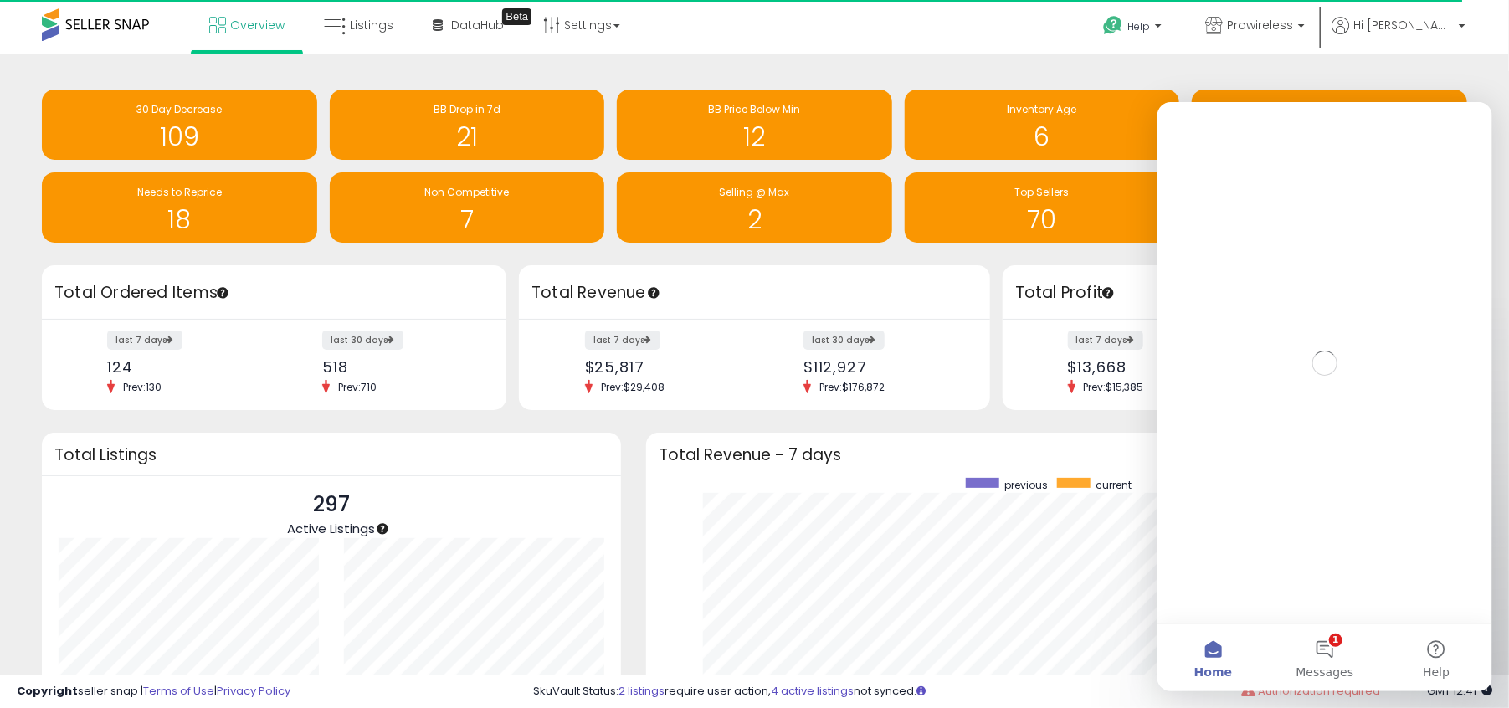
scroll to position [0, 0]
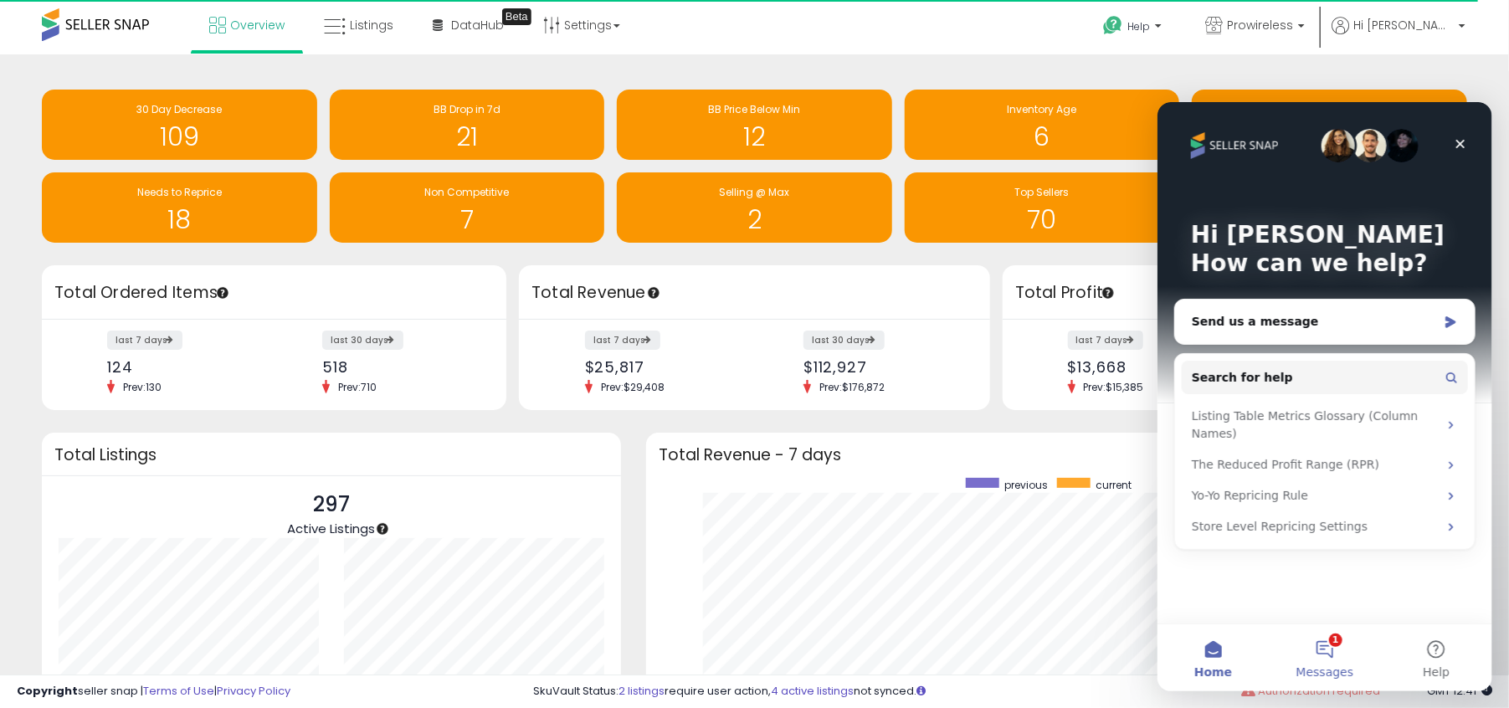
click at [1314, 636] on button "1 Messages" at bounding box center [1323, 657] width 111 height 67
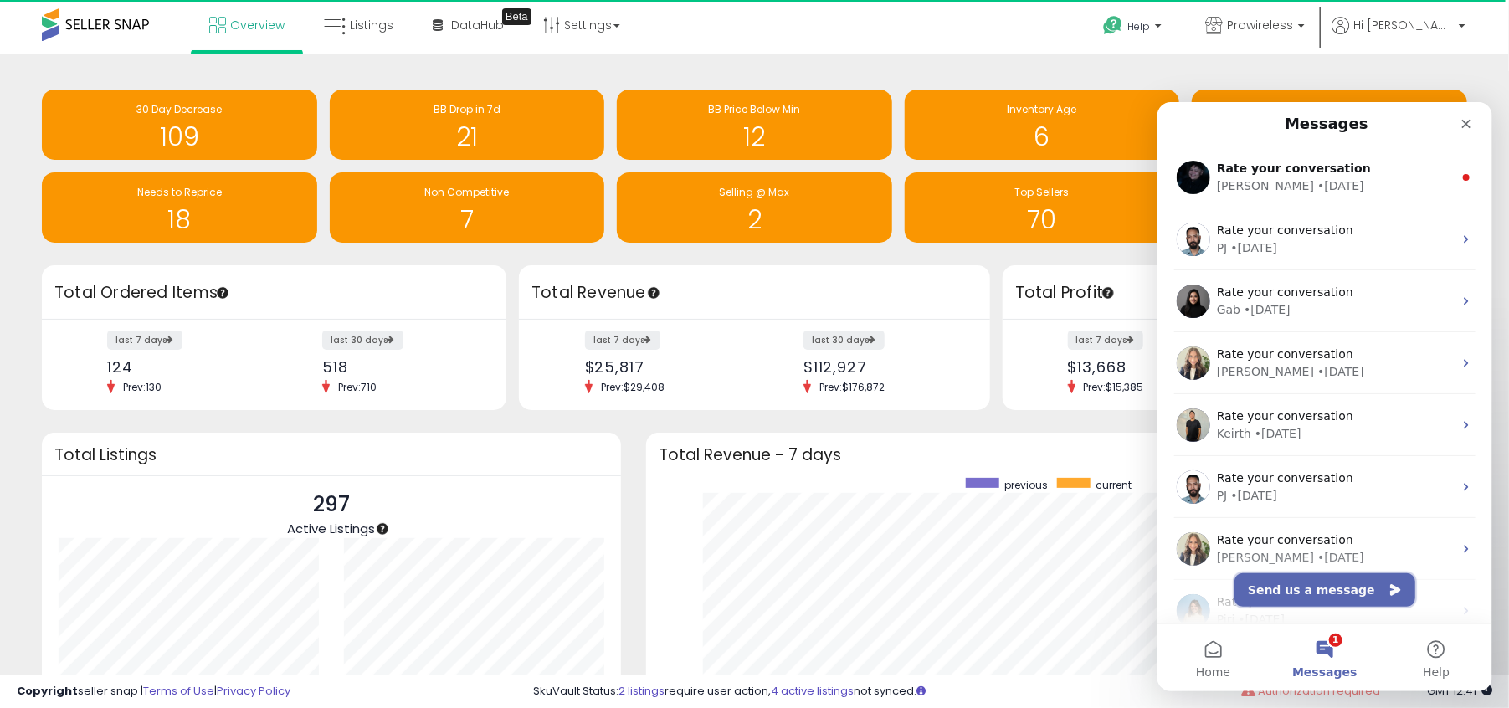
click at [1303, 599] on button "Send us a message" at bounding box center [1324, 589] width 181 height 33
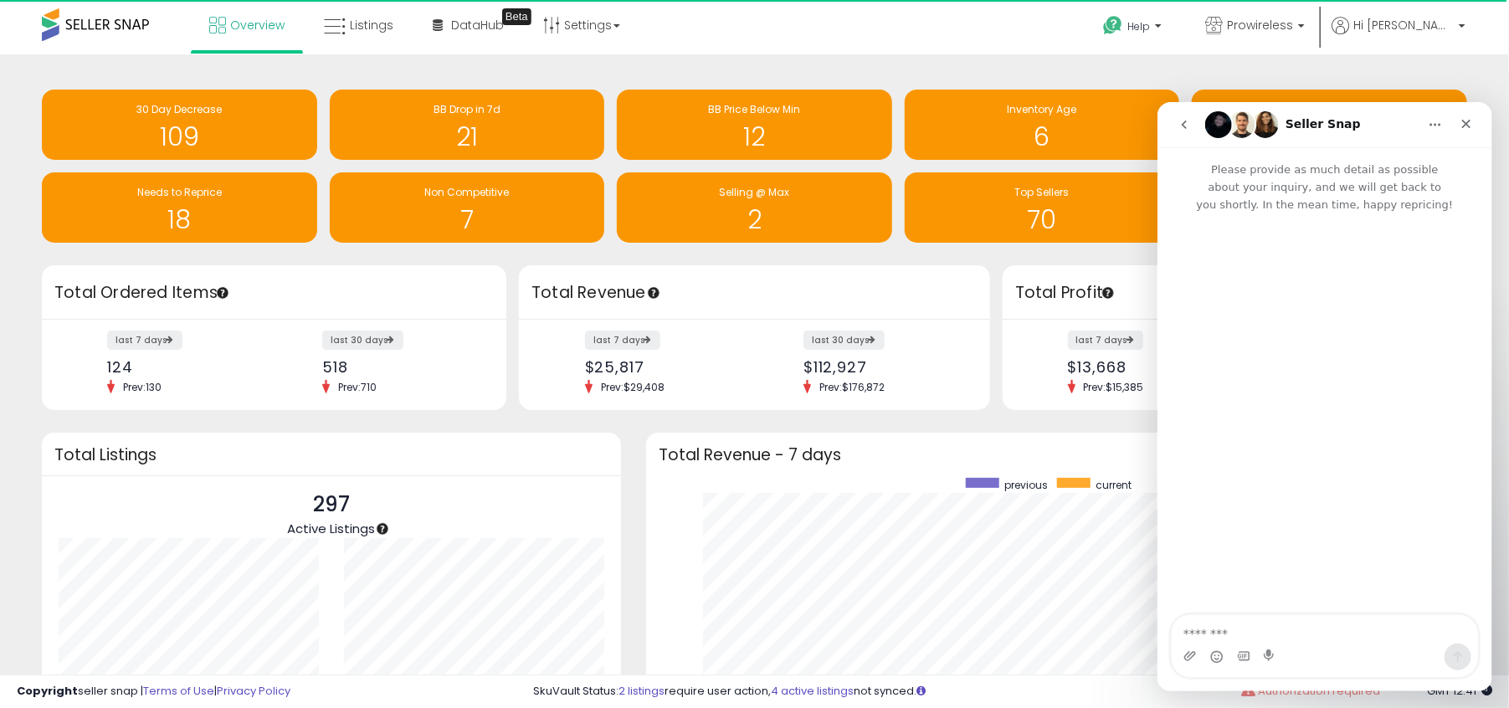
click at [1220, 614] on textarea "Message…" at bounding box center [1324, 628] width 306 height 28
type textarea "**********"
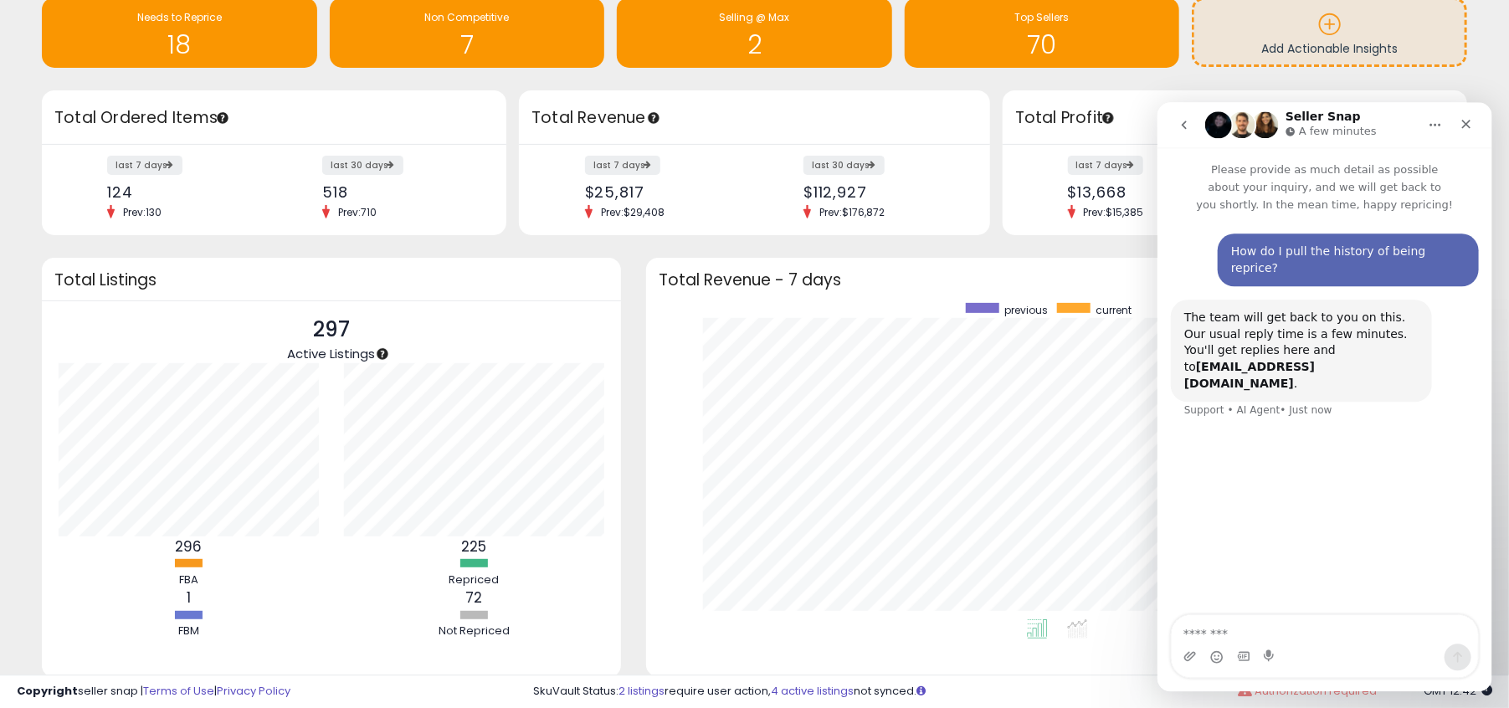
scroll to position [177, 0]
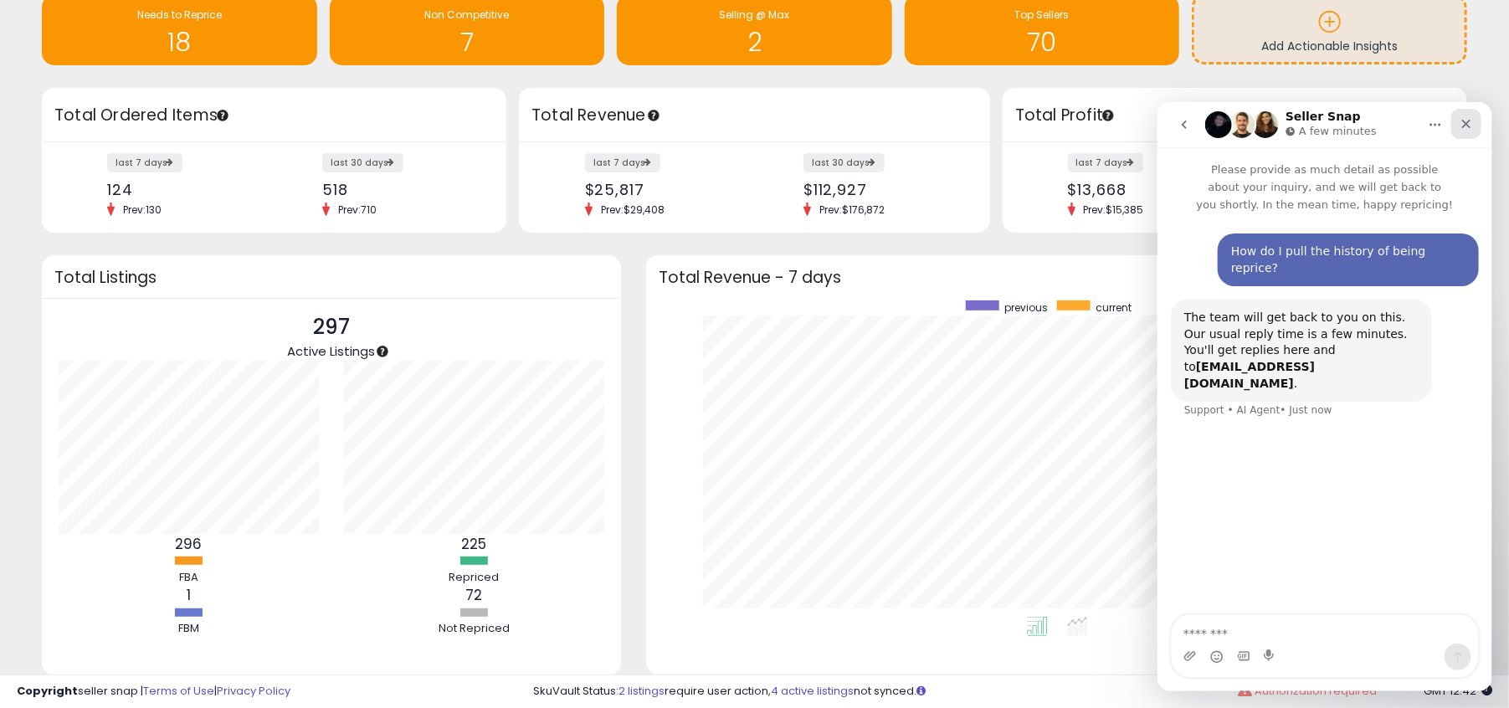
click at [1474, 119] on div "Close" at bounding box center [1466, 123] width 30 height 30
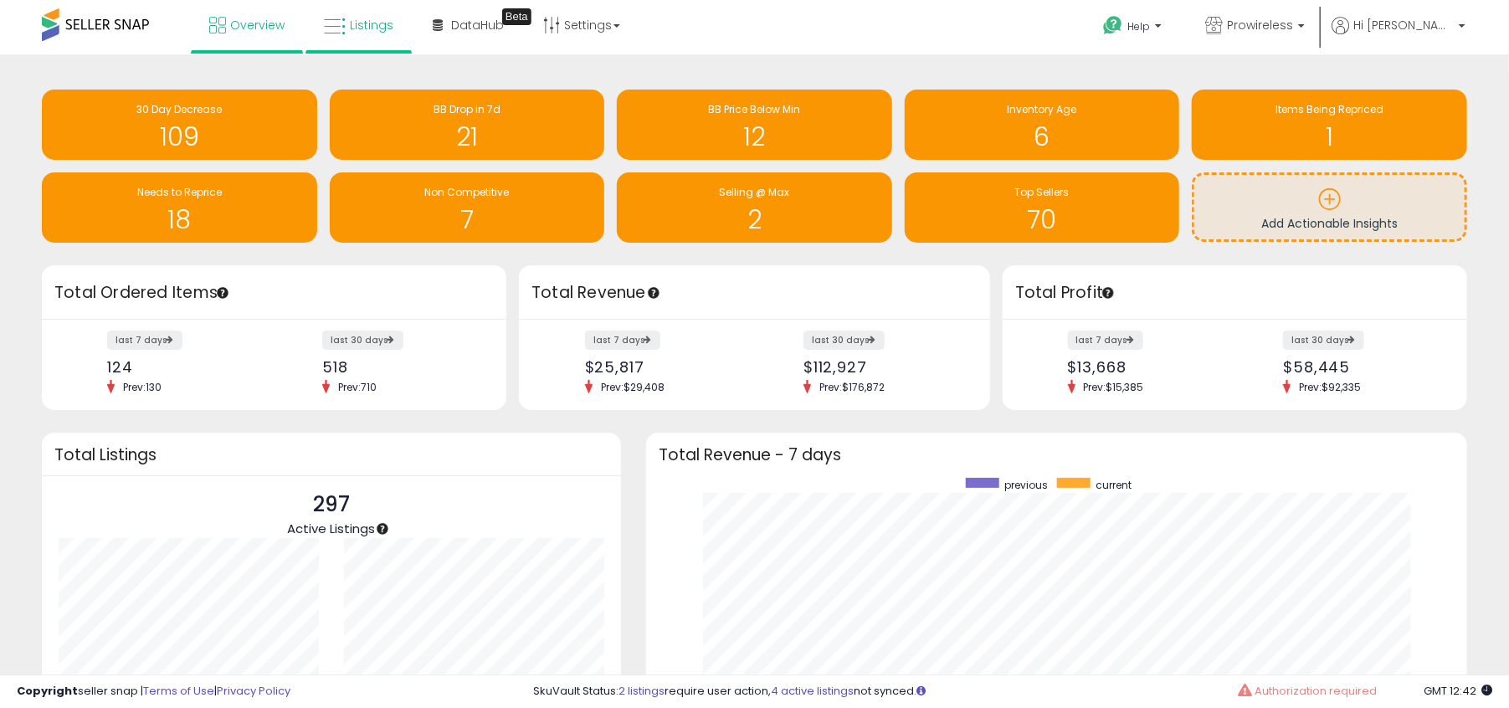
scroll to position [0, 0]
click at [344, 29] on icon at bounding box center [335, 27] width 22 height 22
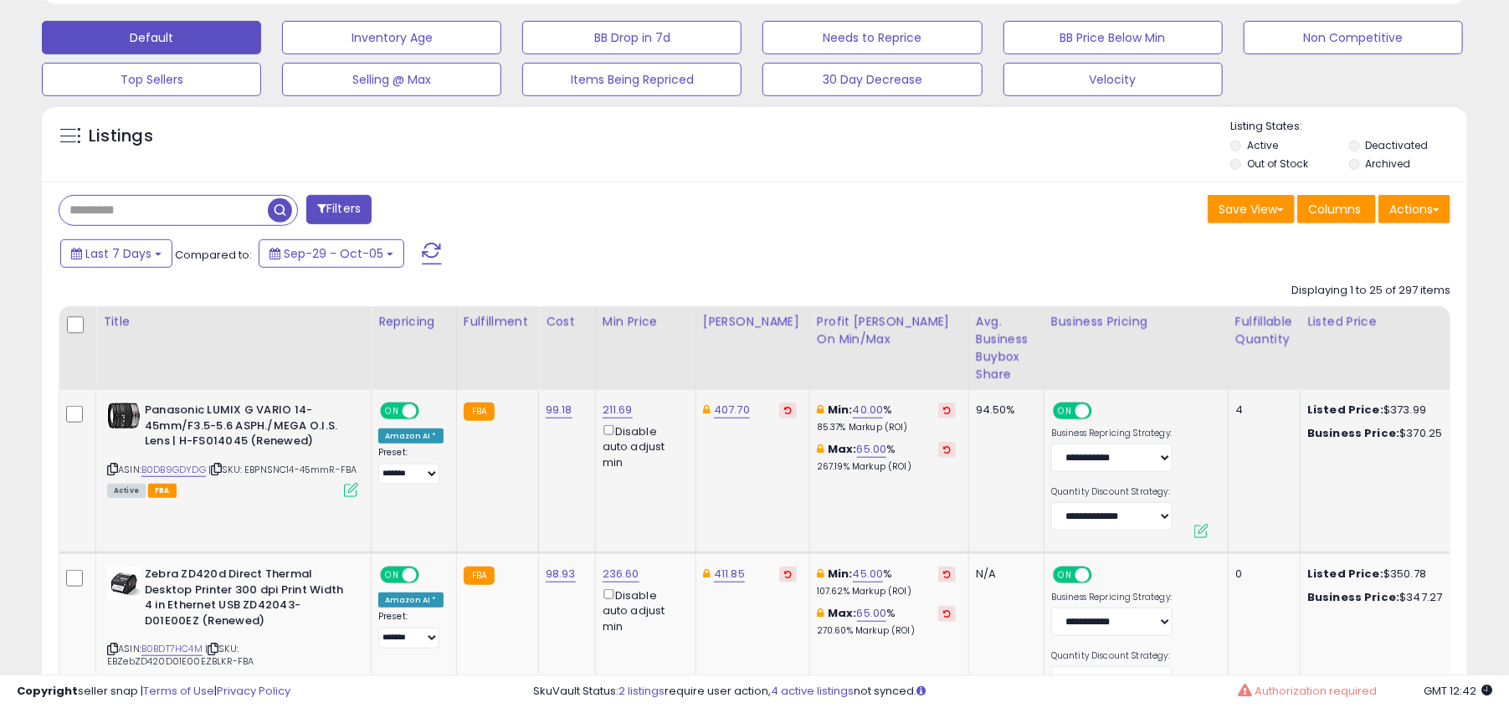
scroll to position [533, 0]
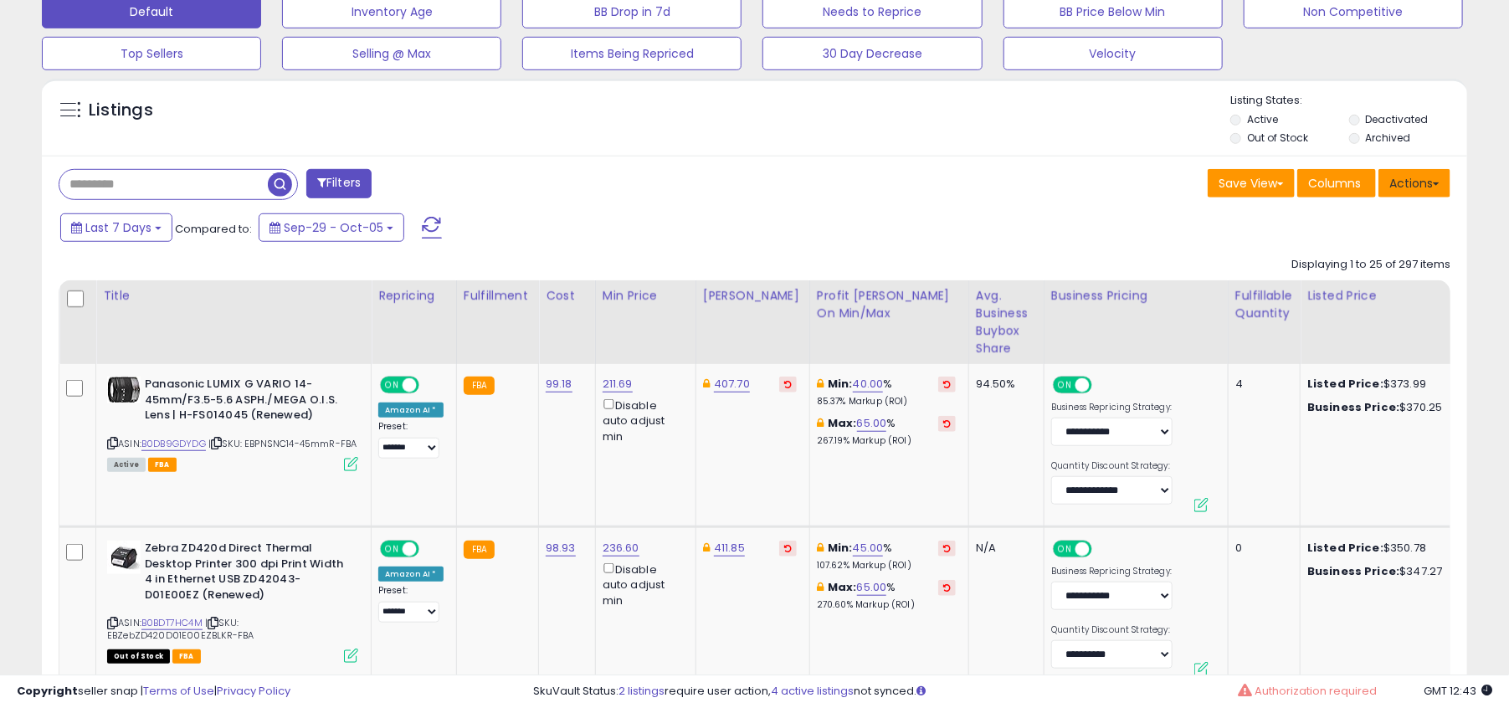
click at [1443, 187] on button "Actions" at bounding box center [1415, 183] width 72 height 28
click at [964, 217] on div "Last 7 Days Compared to: Sep-29 - Oct-05" at bounding box center [578, 230] width 1044 height 38
click at [1098, 334] on th "Business Pricing" at bounding box center [1136, 322] width 184 height 84
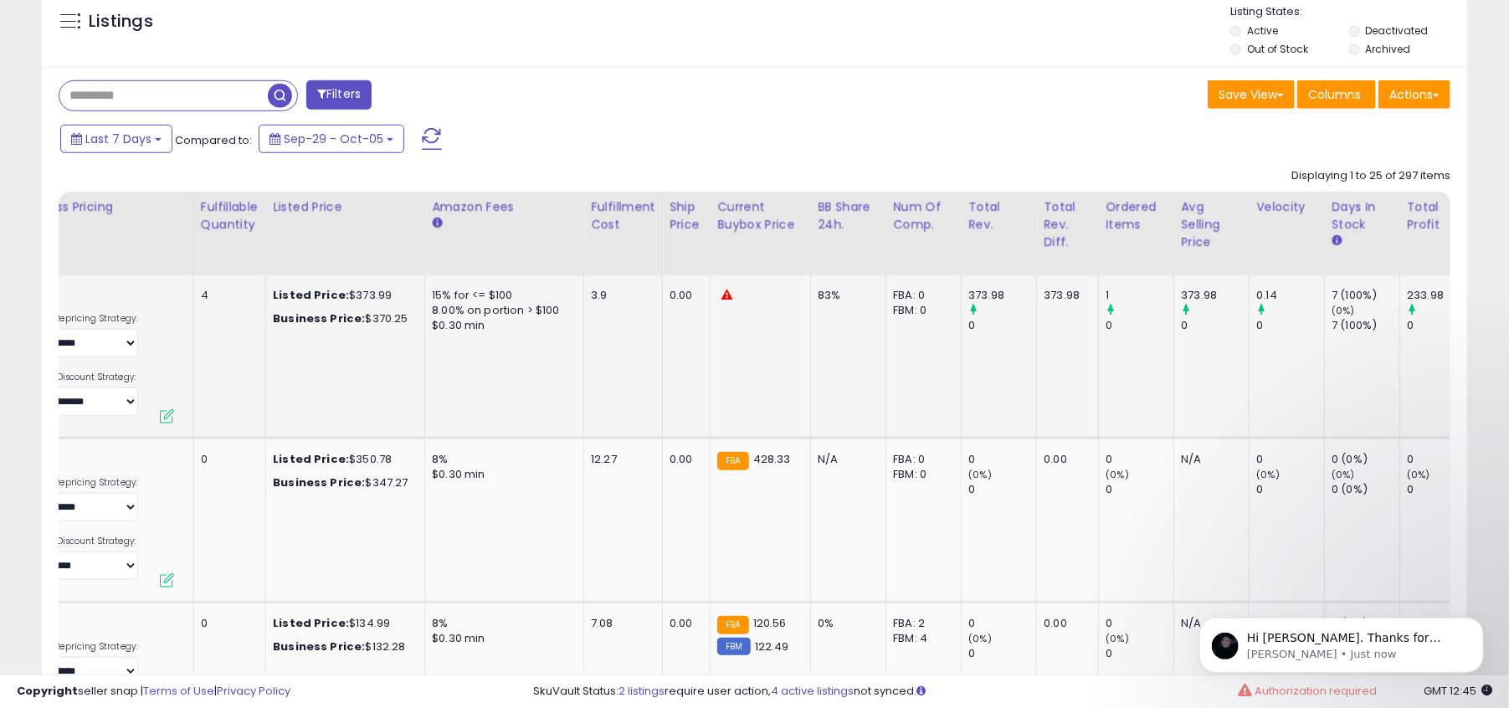
scroll to position [0, 0]
click at [1401, 378] on td "233.98 0" at bounding box center [1438, 356] width 75 height 163
click at [1359, 650] on p "[PERSON_NAME] • Just now" at bounding box center [1355, 653] width 216 height 15
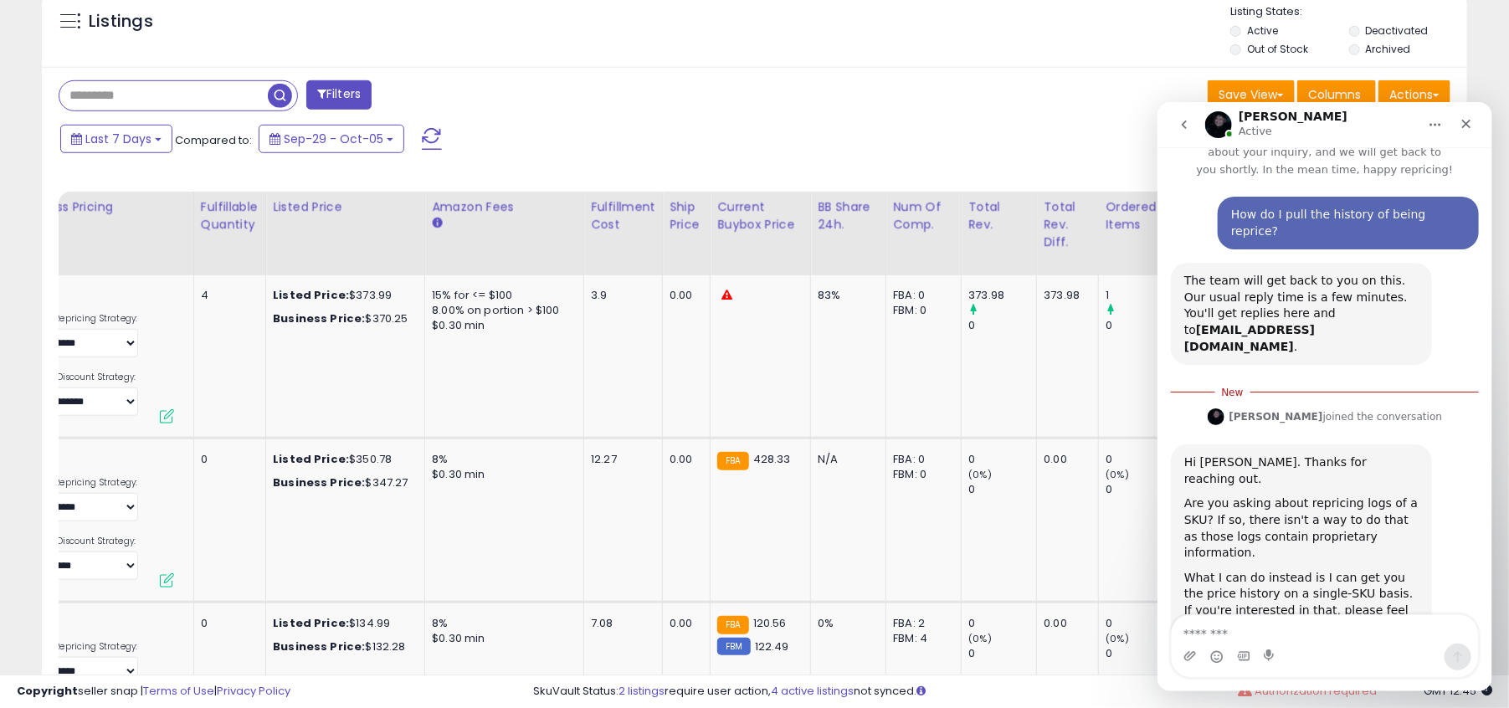
scroll to position [36, 0]
click at [1288, 634] on textarea "Message…" at bounding box center [1324, 628] width 306 height 28
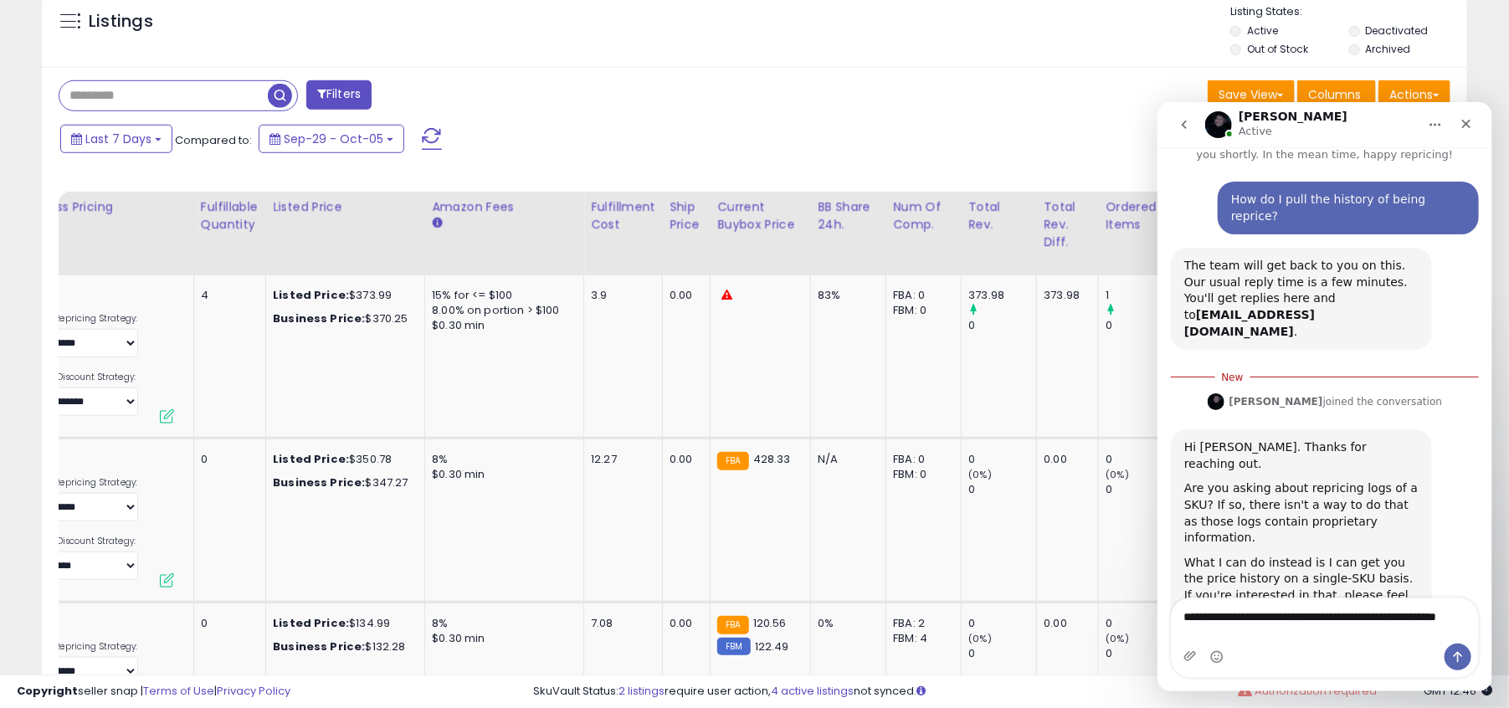
scroll to position [53, 0]
type textarea "**********"
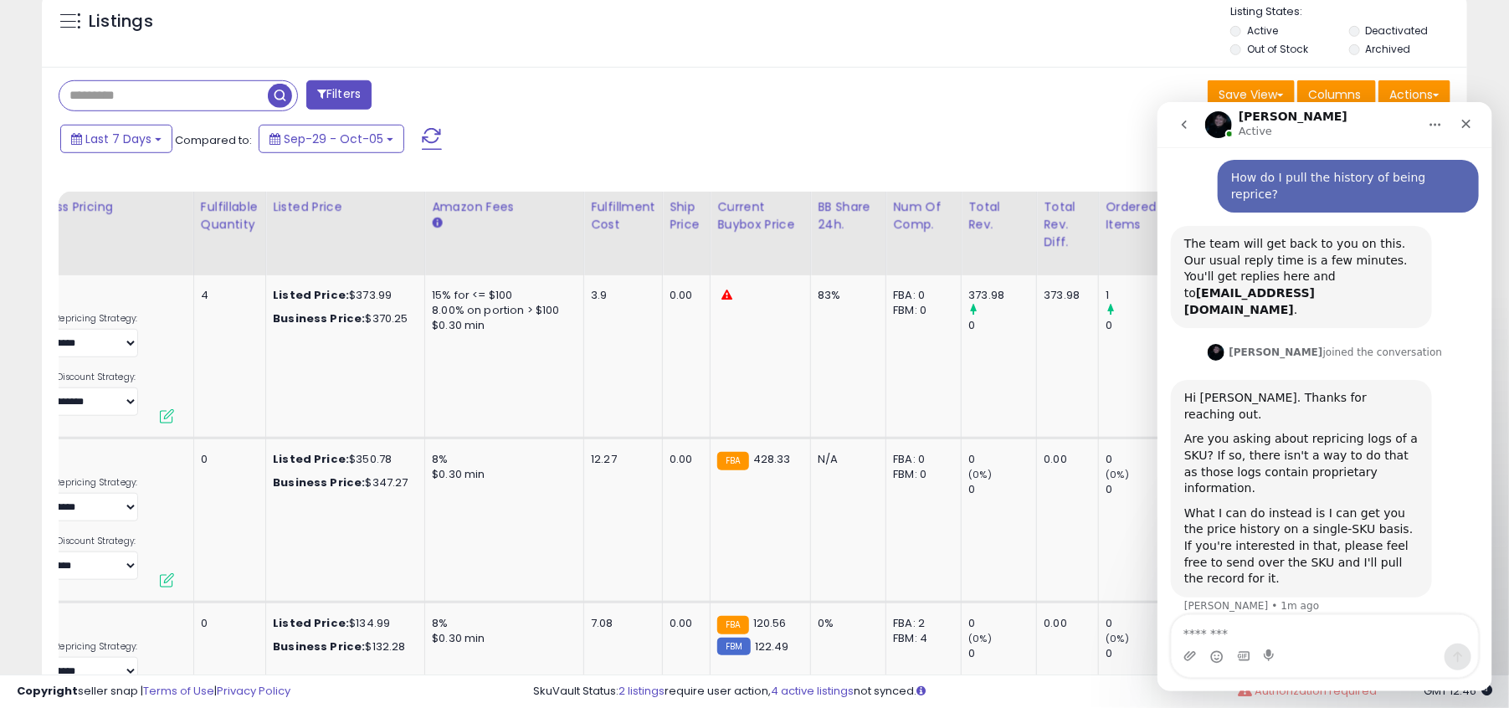
scroll to position [75, 0]
type textarea "**********"
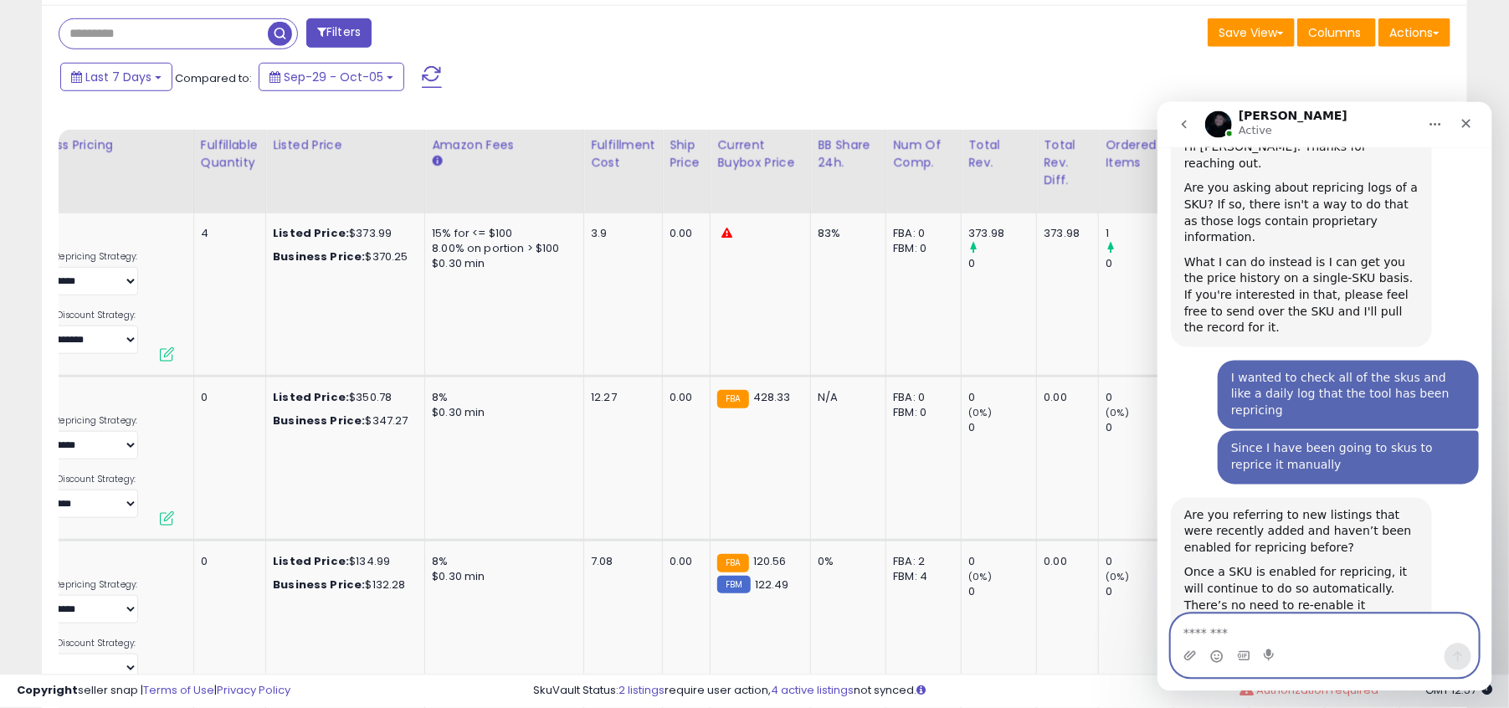
scroll to position [711, 0]
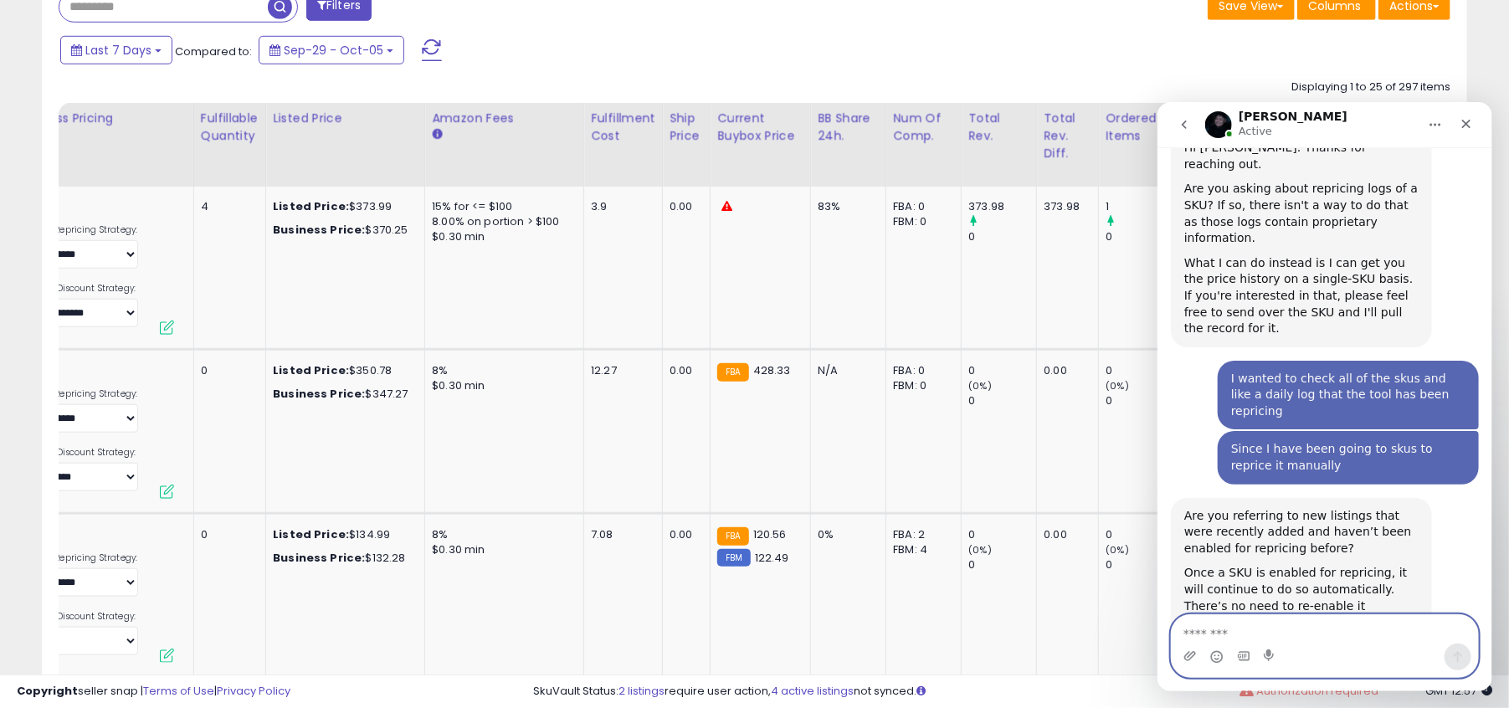
click at [1283, 634] on textarea "Message…" at bounding box center [1324, 628] width 306 height 28
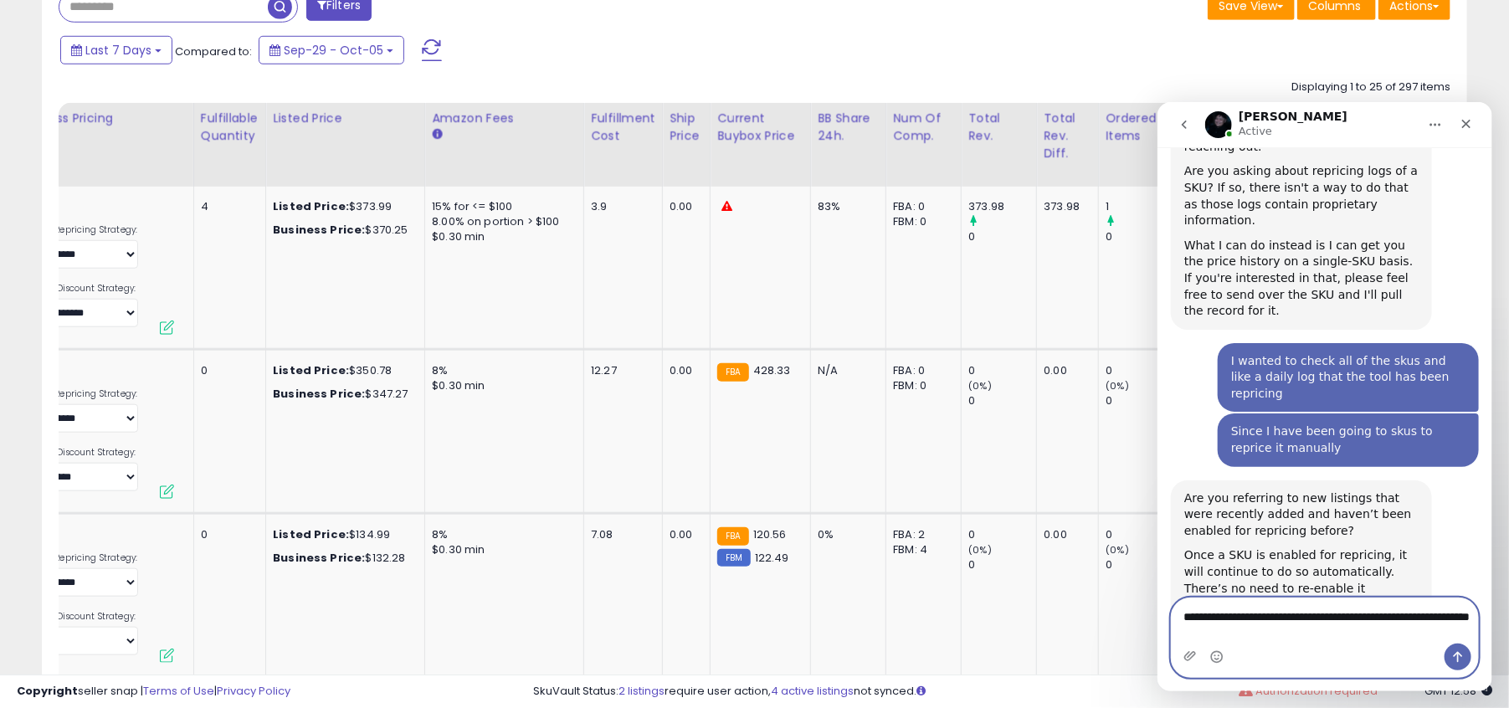
type textarea "**********"
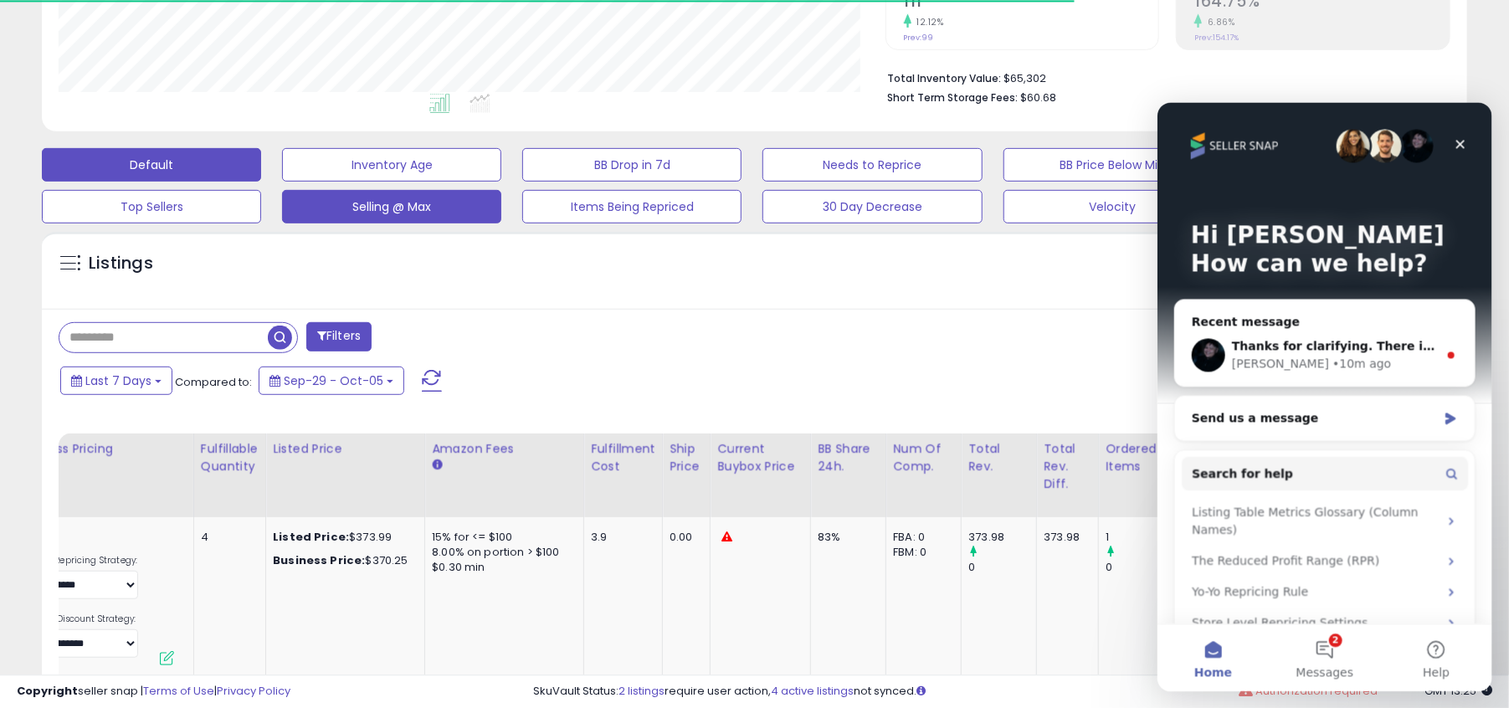
scroll to position [355, 0]
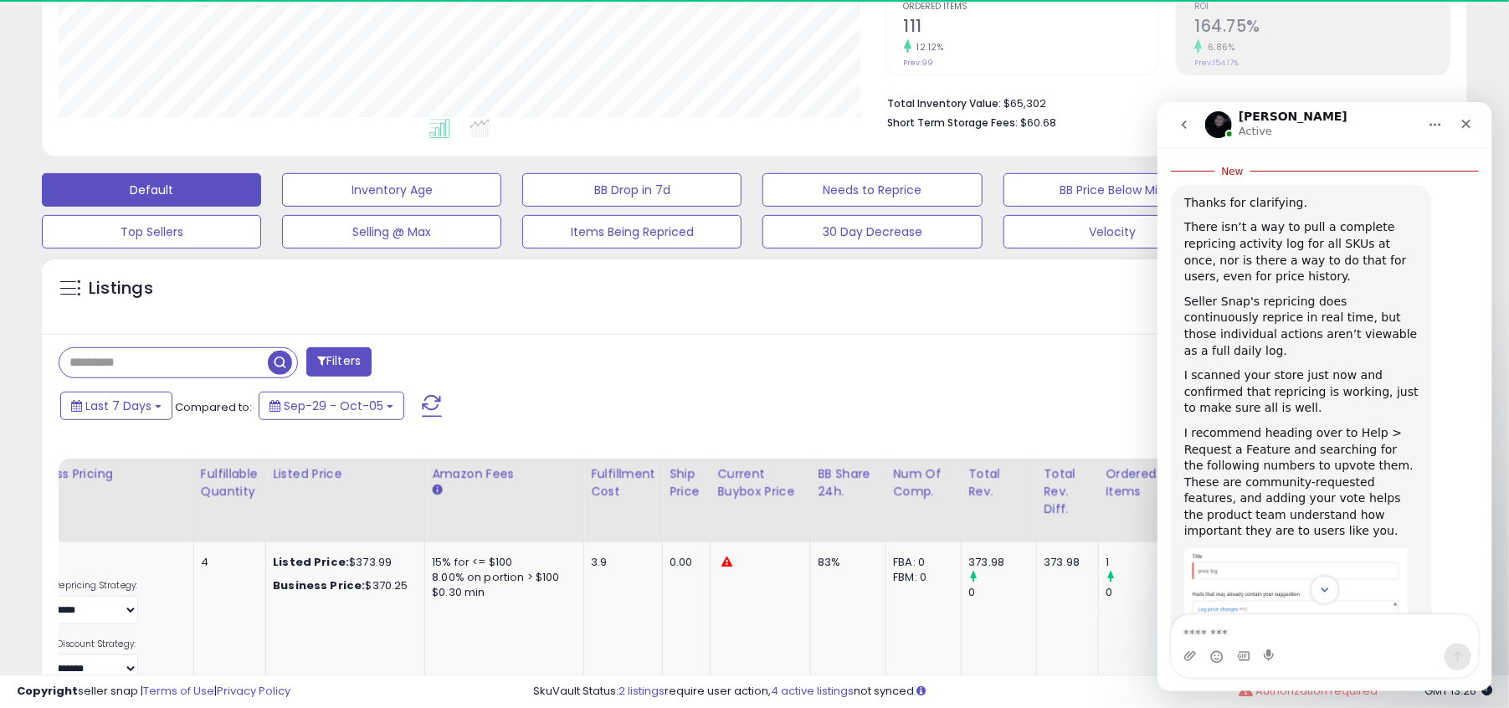
scroll to position [994, 0]
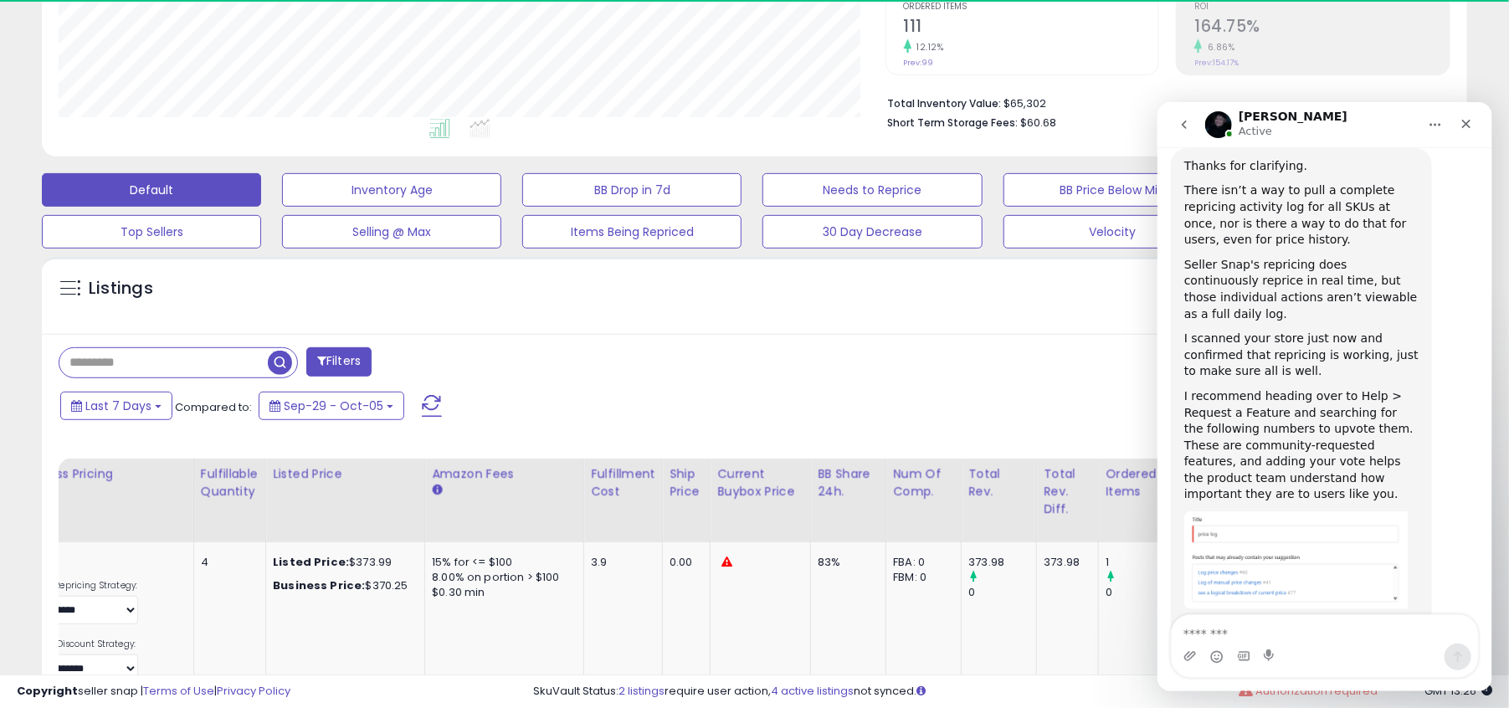
click at [1236, 511] on img "Adam says…" at bounding box center [1296, 560] width 224 height 98
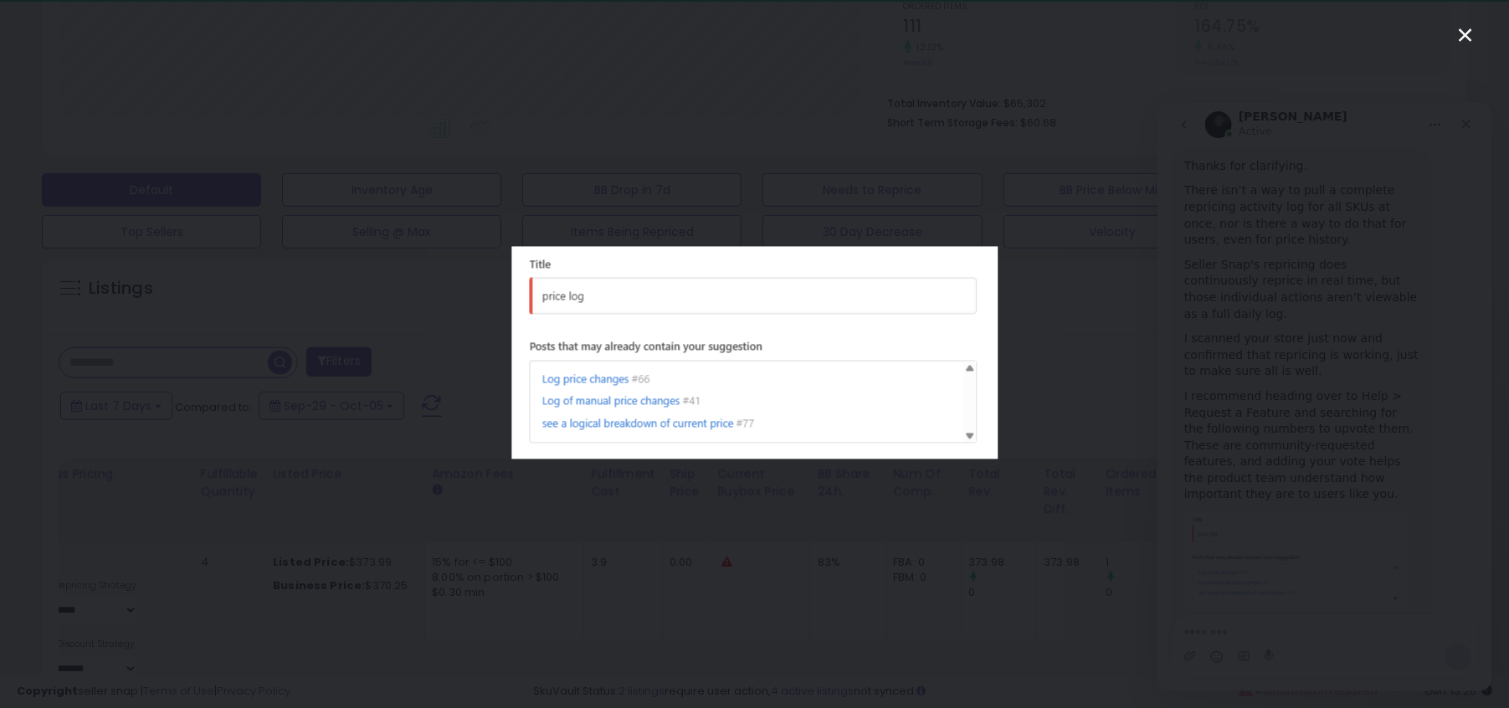
scroll to position [0, 0]
click at [1470, 30] on icon "Close" at bounding box center [1465, 34] width 13 height 13
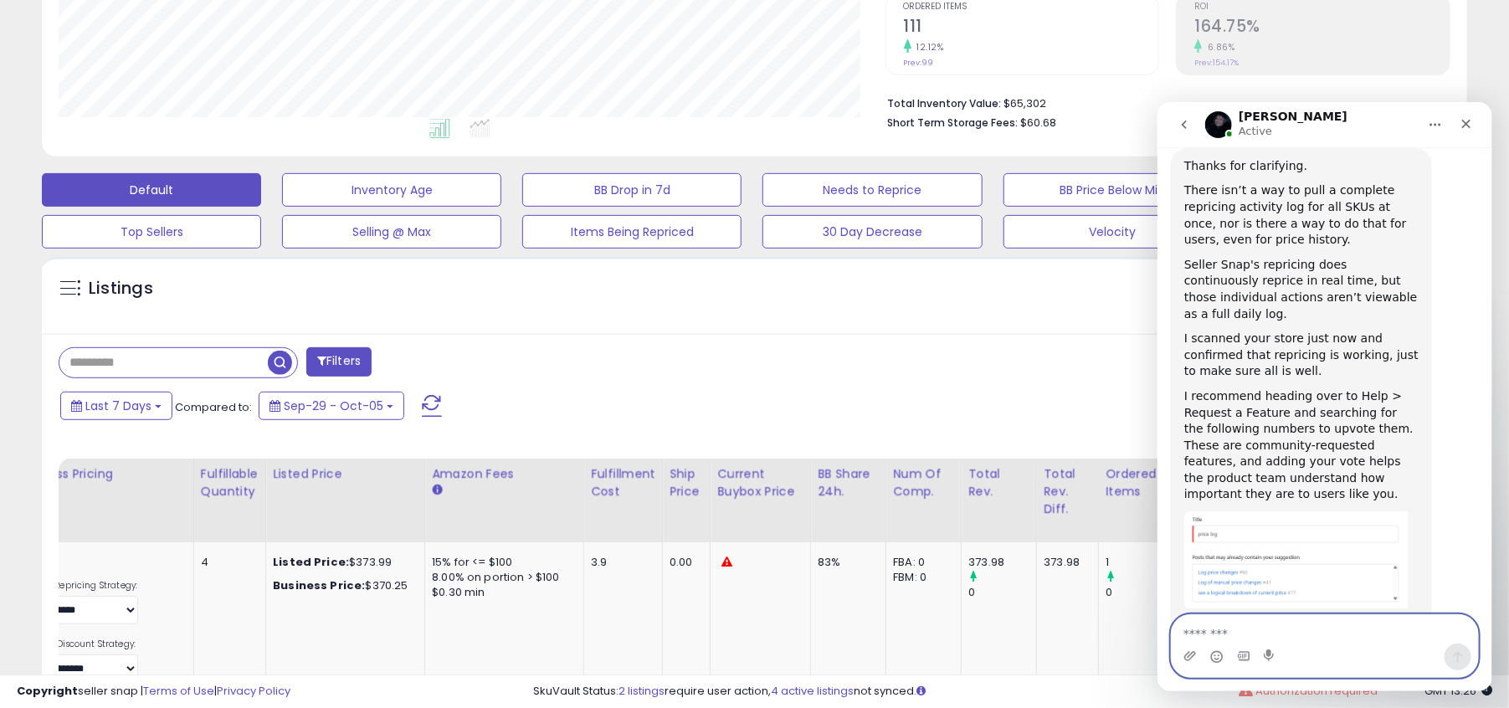
click at [1228, 636] on textarea "Message…" at bounding box center [1324, 628] width 306 height 28
type textarea "*"
drag, startPoint x: 1357, startPoint y: 635, endPoint x: 1401, endPoint y: 631, distance: 44.6
click at [1401, 631] on textarea "**********" at bounding box center [1324, 628] width 306 height 28
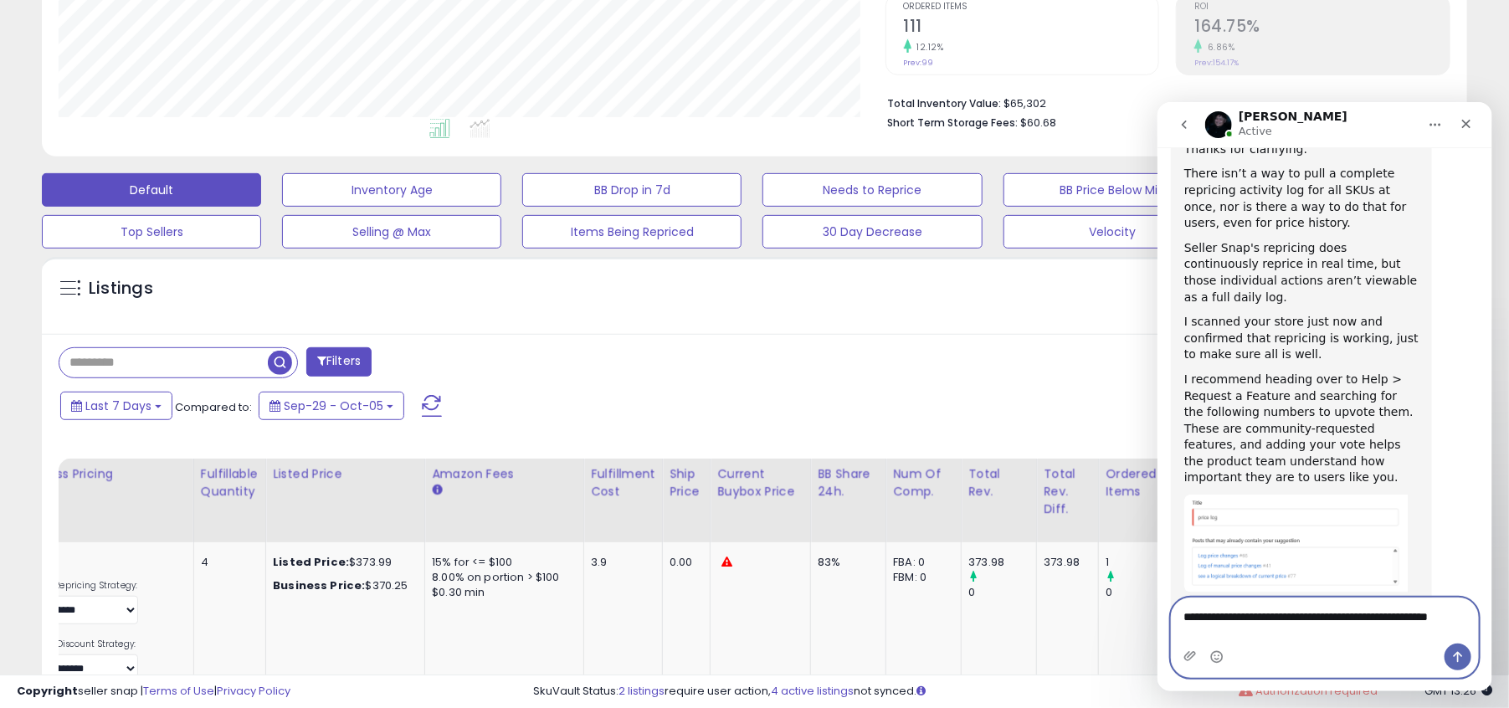
scroll to position [1011, 0]
type textarea "**********"
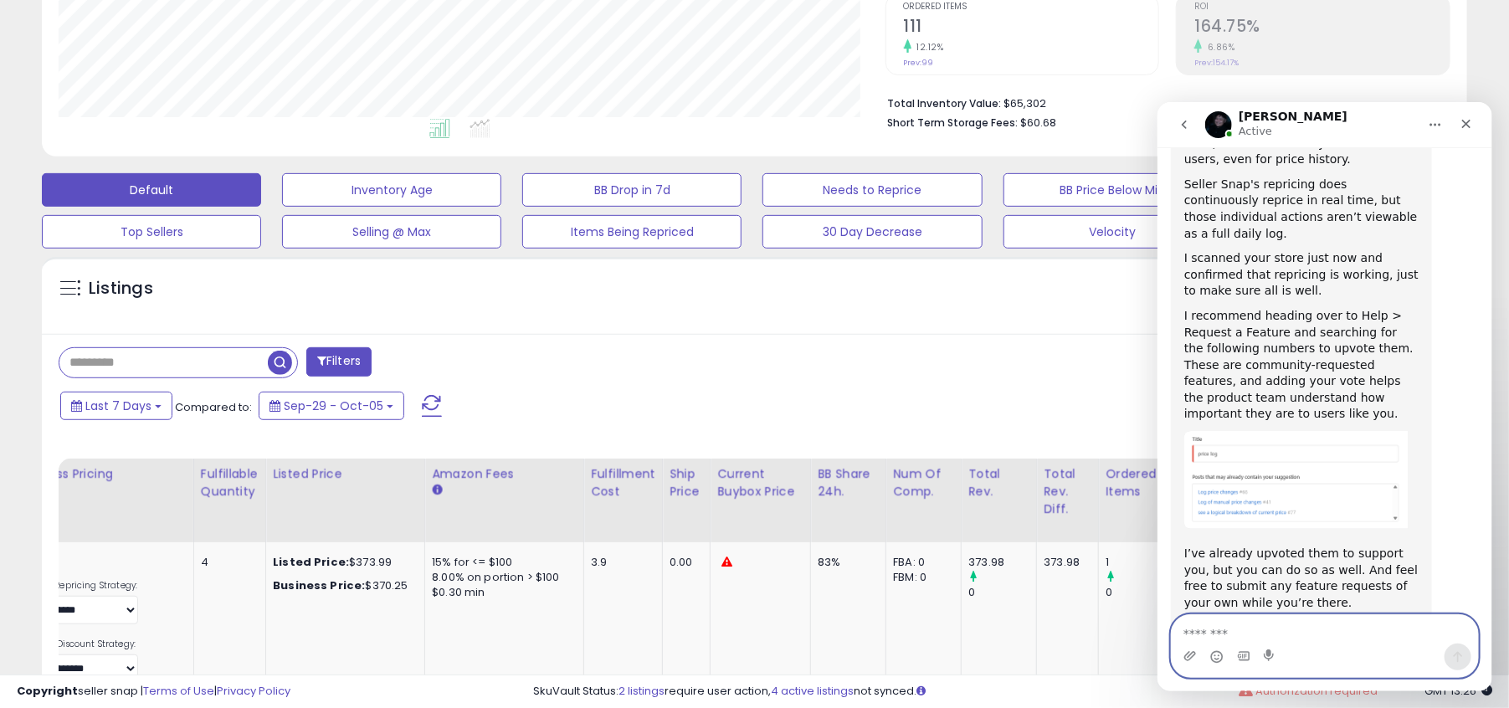
scroll to position [1049, 0]
click at [240, 371] on input "text" at bounding box center [163, 362] width 208 height 29
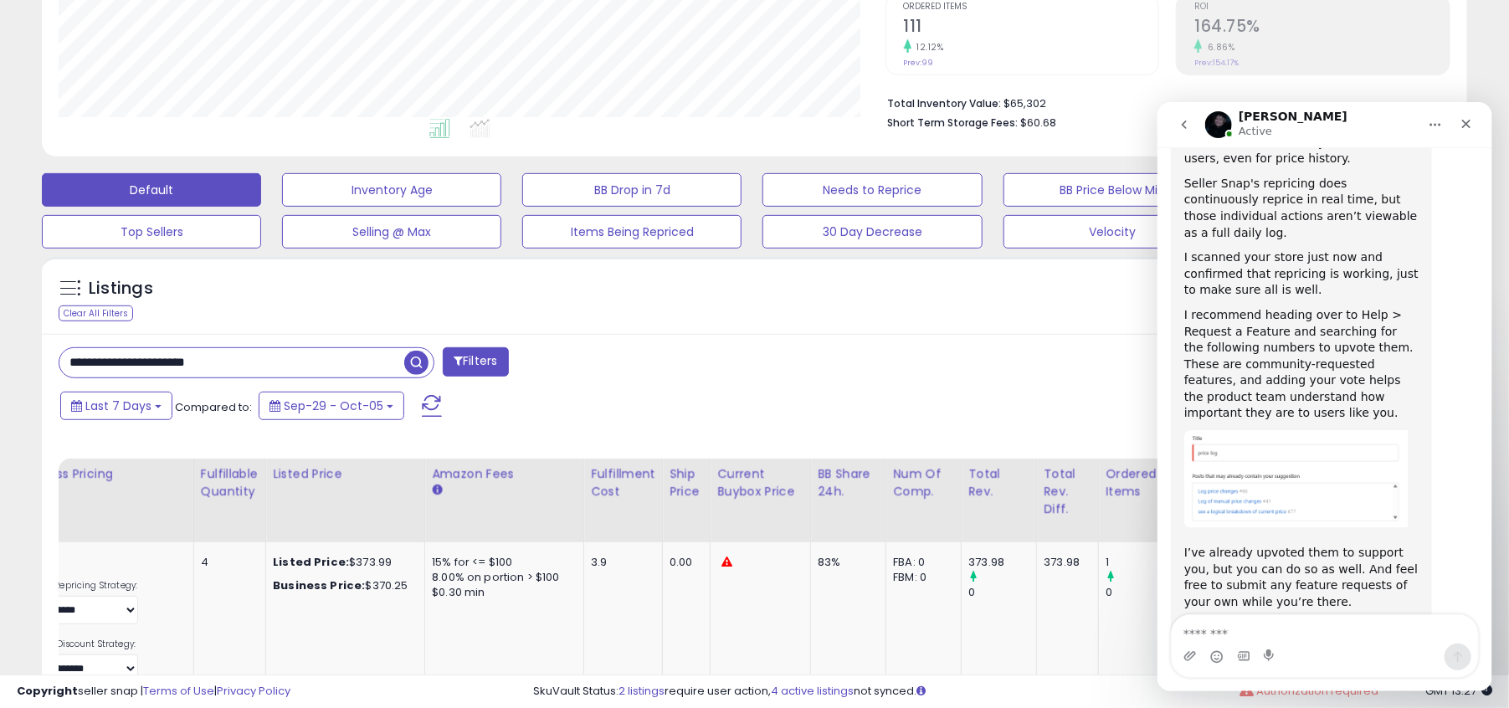
type input "**********"
click at [419, 362] on span "button" at bounding box center [416, 363] width 24 height 24
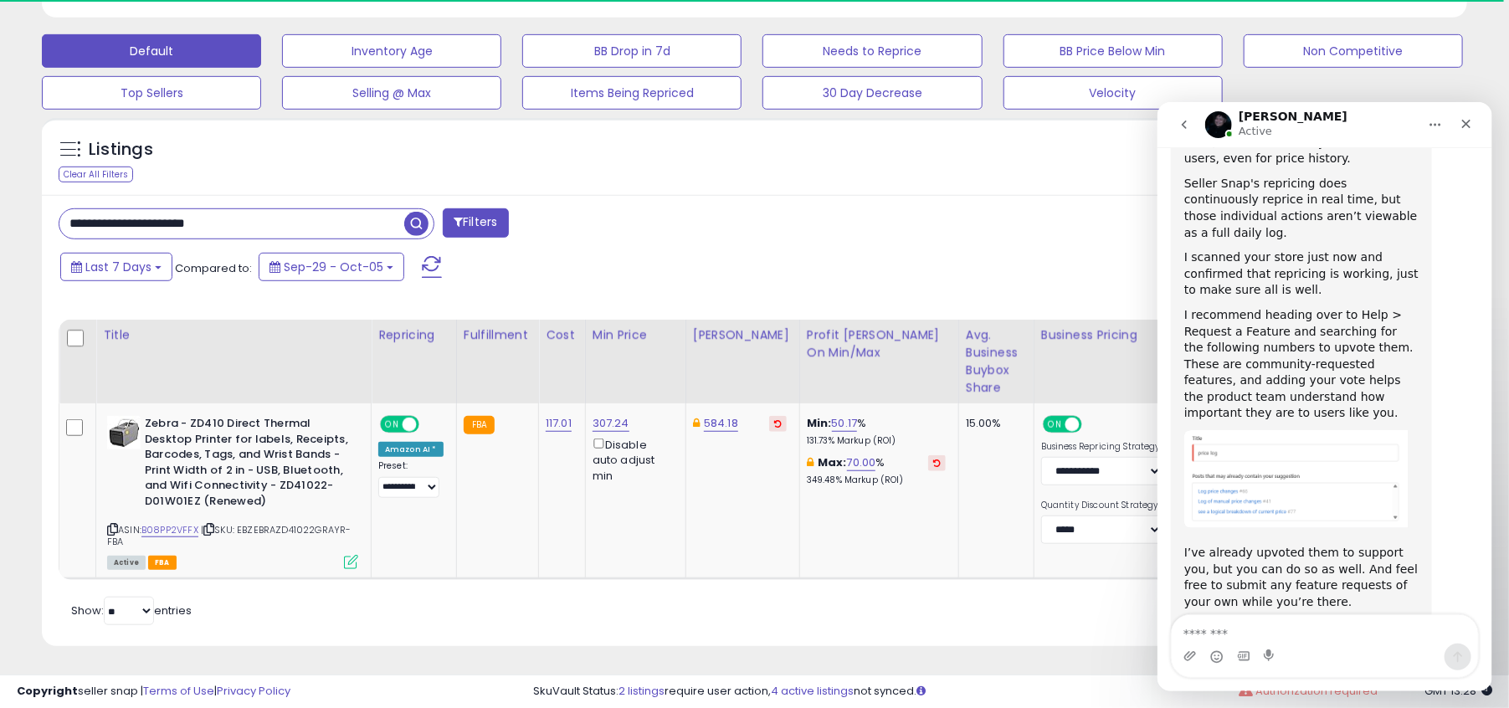
scroll to position [0, 0]
click at [832, 422] on link "50.17" at bounding box center [845, 423] width 26 height 17
type input "**"
click button "submit" at bounding box center [874, 364] width 28 height 25
click at [833, 419] on link "48.00" at bounding box center [847, 423] width 31 height 17
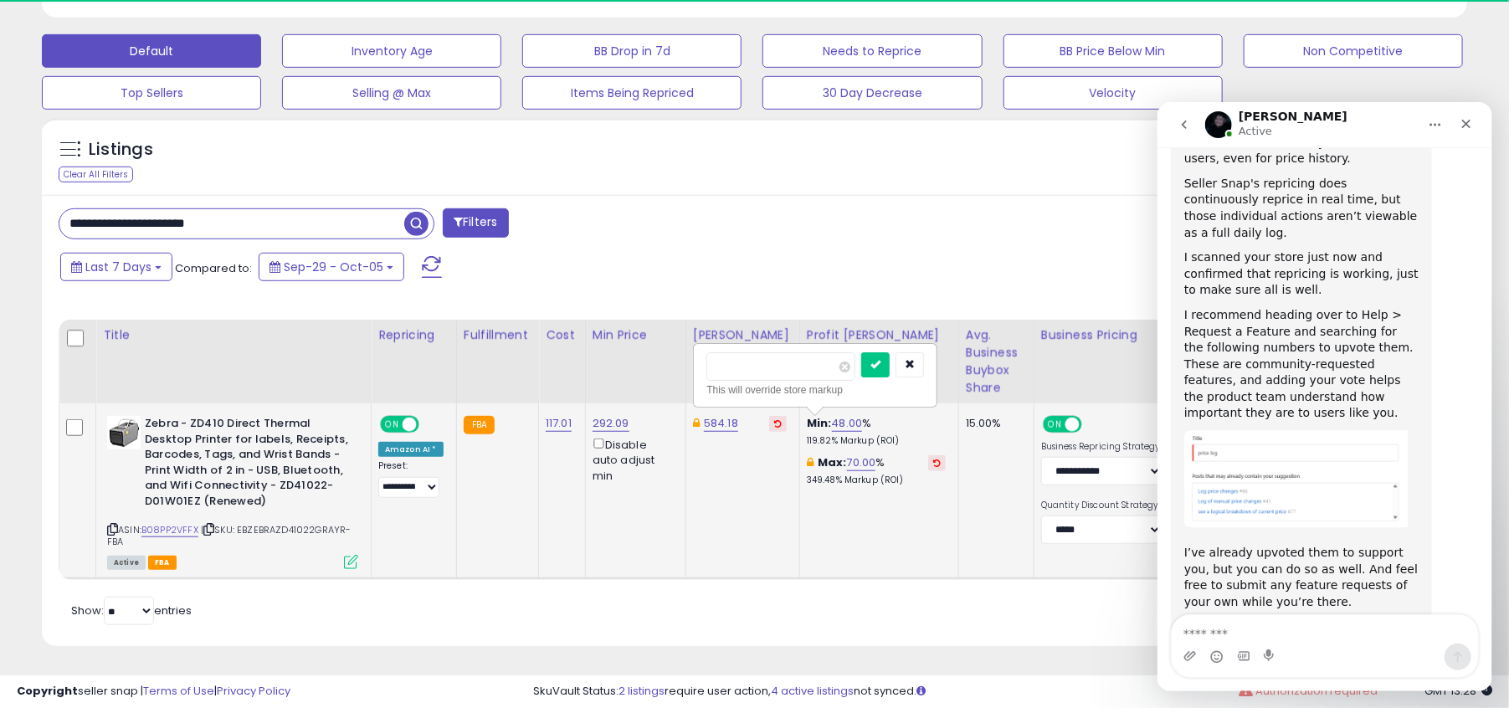
type input "**"
click button "submit" at bounding box center [875, 364] width 28 height 25
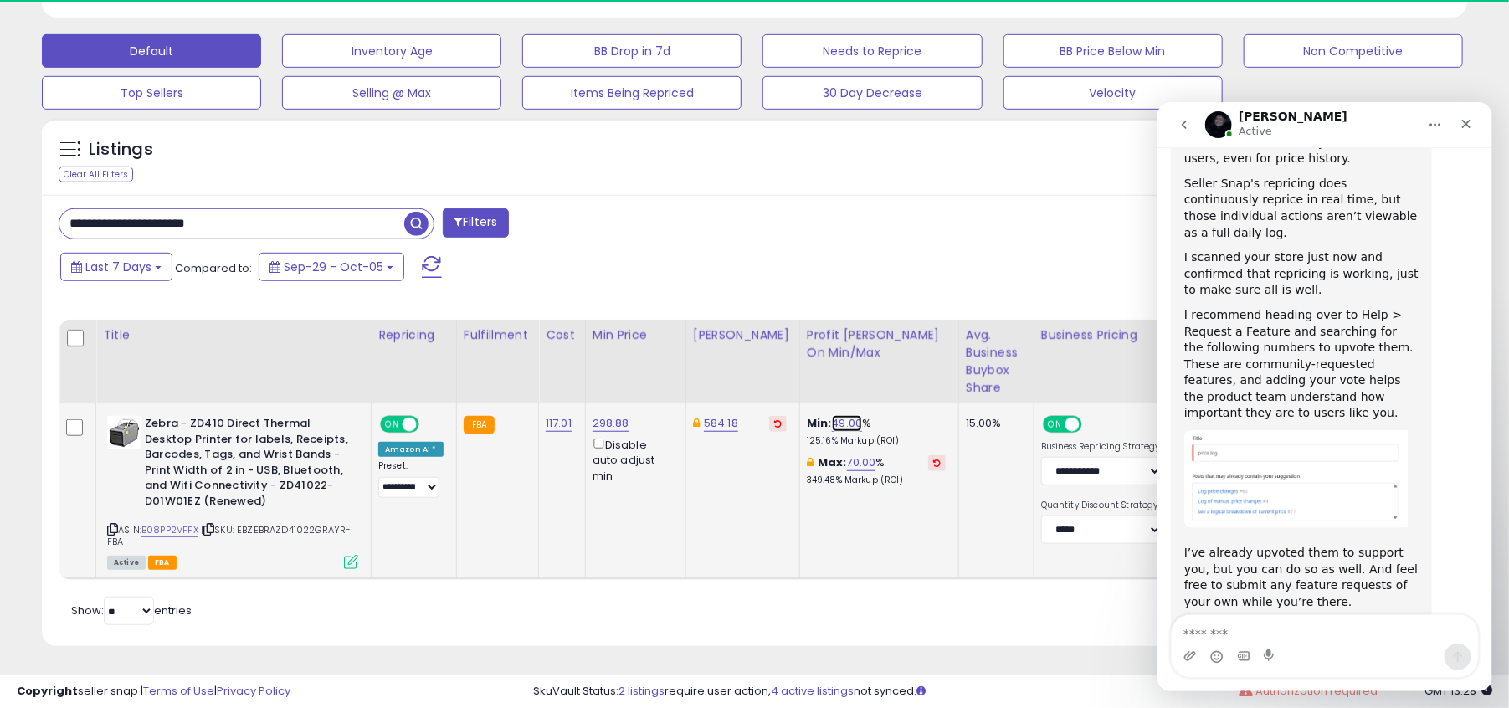
click at [832, 417] on link "49.00" at bounding box center [847, 423] width 31 height 17
type input "**"
click button "submit" at bounding box center [875, 364] width 28 height 25
click at [835, 423] on link "50.00" at bounding box center [847, 423] width 30 height 17
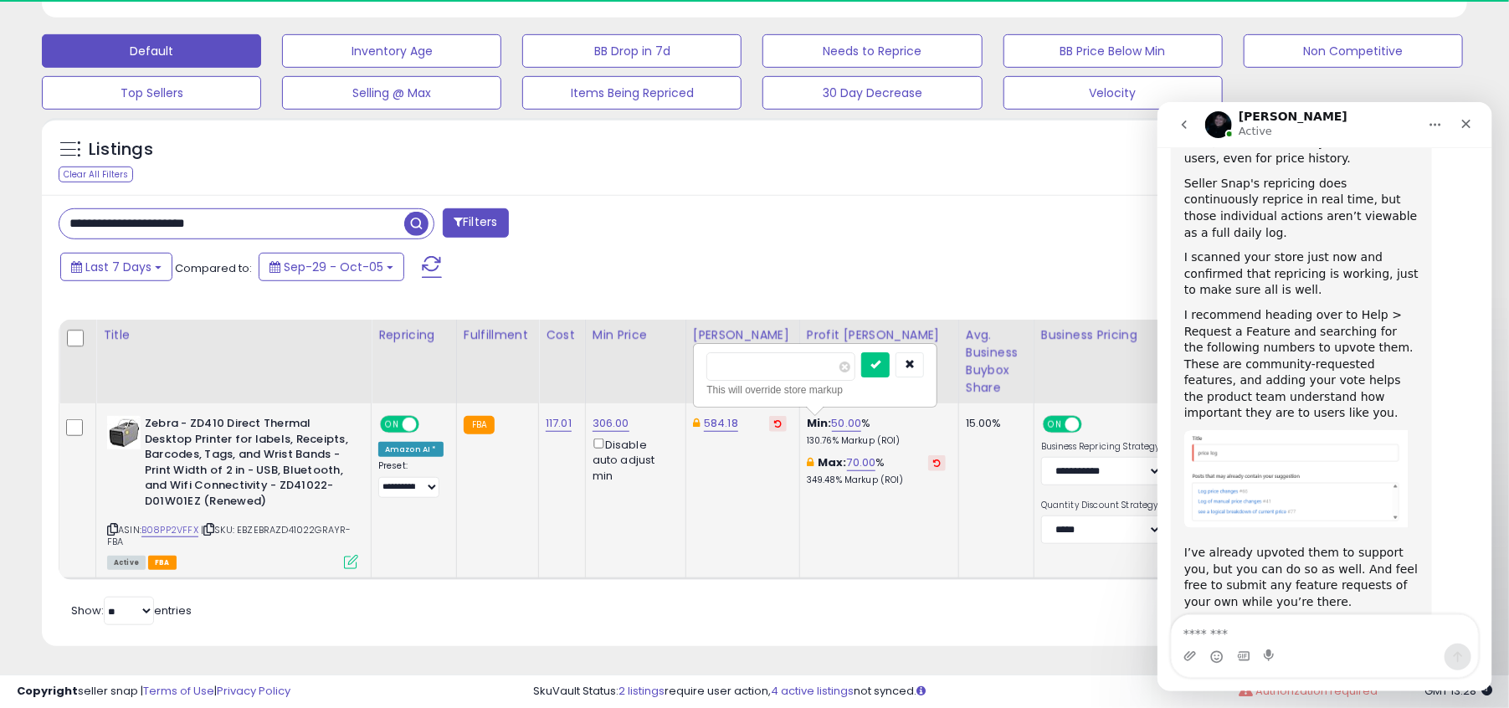
type input "****"
click button "submit" at bounding box center [875, 364] width 28 height 25
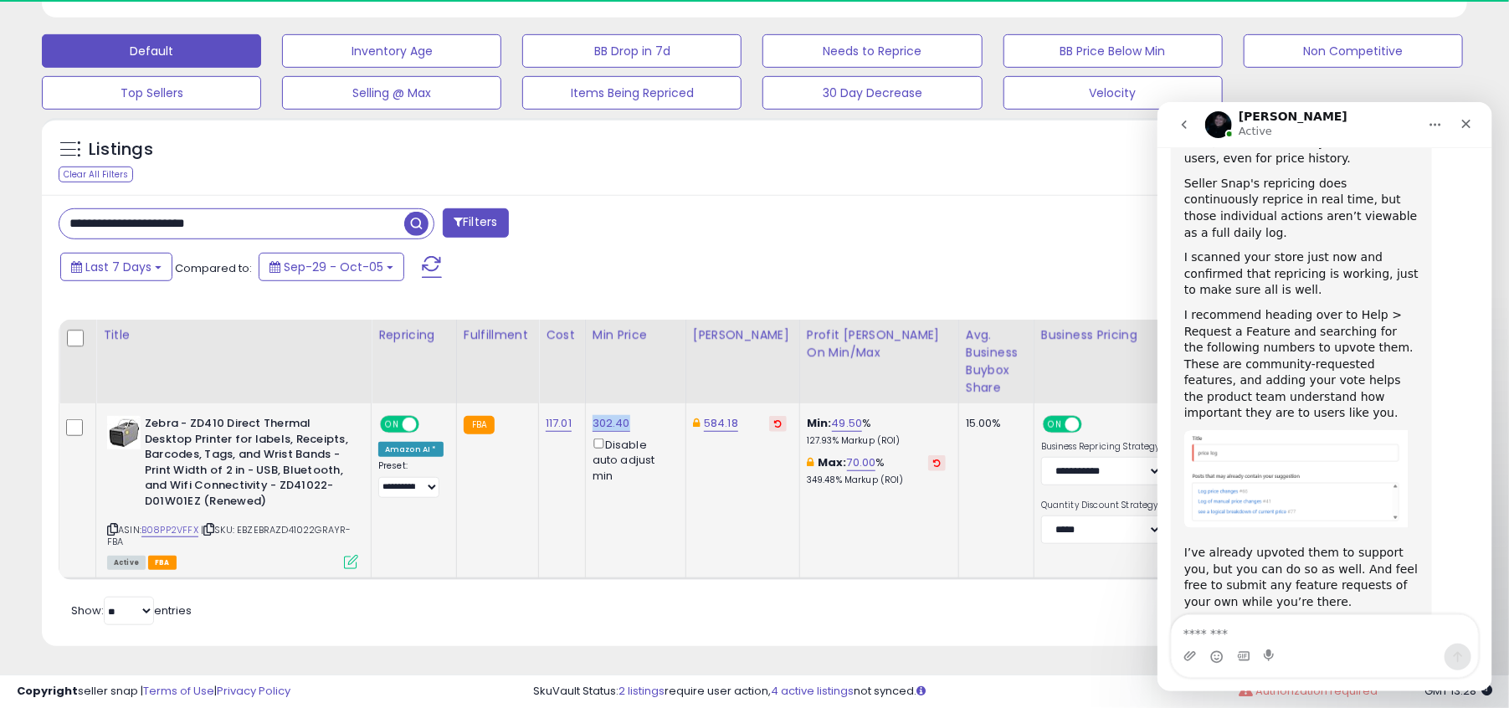
drag, startPoint x: 610, startPoint y: 424, endPoint x: 578, endPoint y: 424, distance: 31.8
copy tr "302.40"
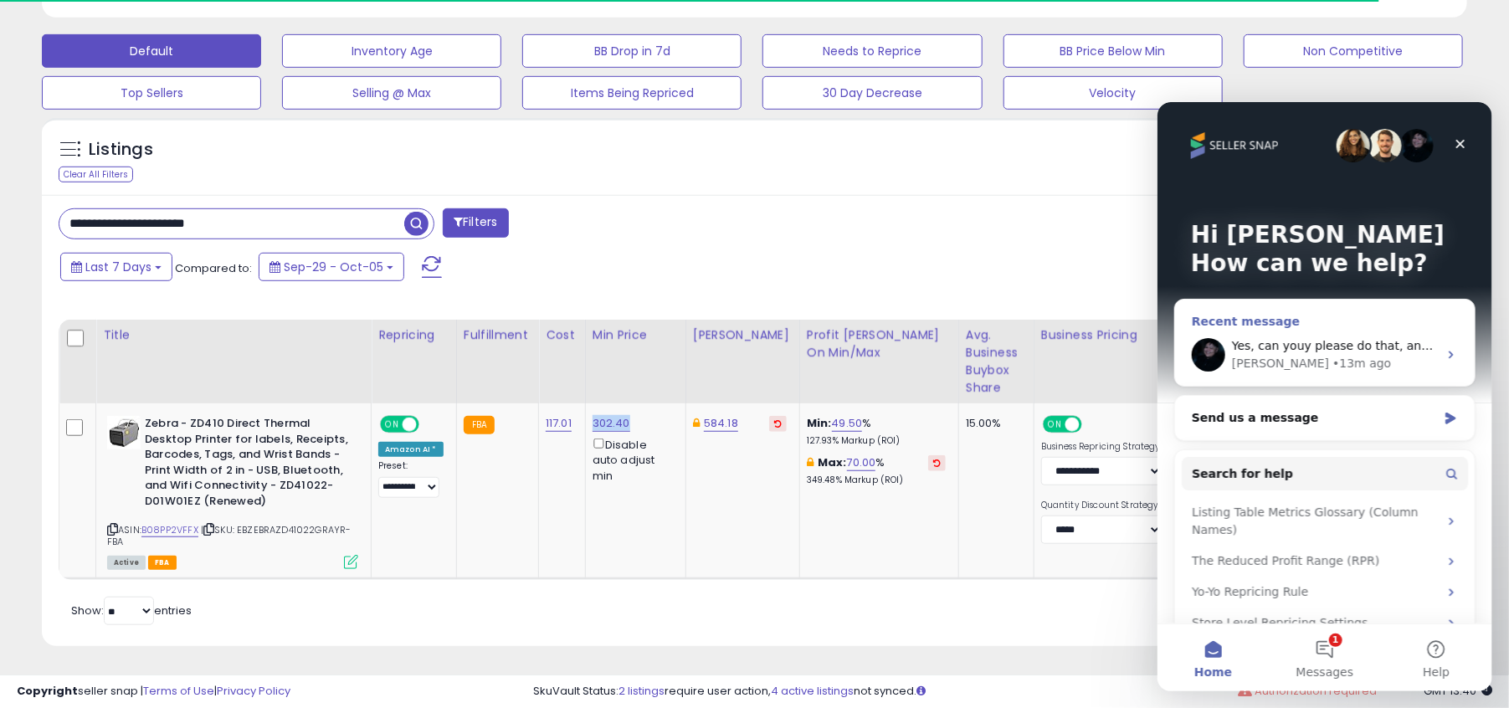
click at [1344, 347] on span "Yes, can youy please do that, and also send me the report after you have scan t…" at bounding box center [1533, 344] width 604 height 13
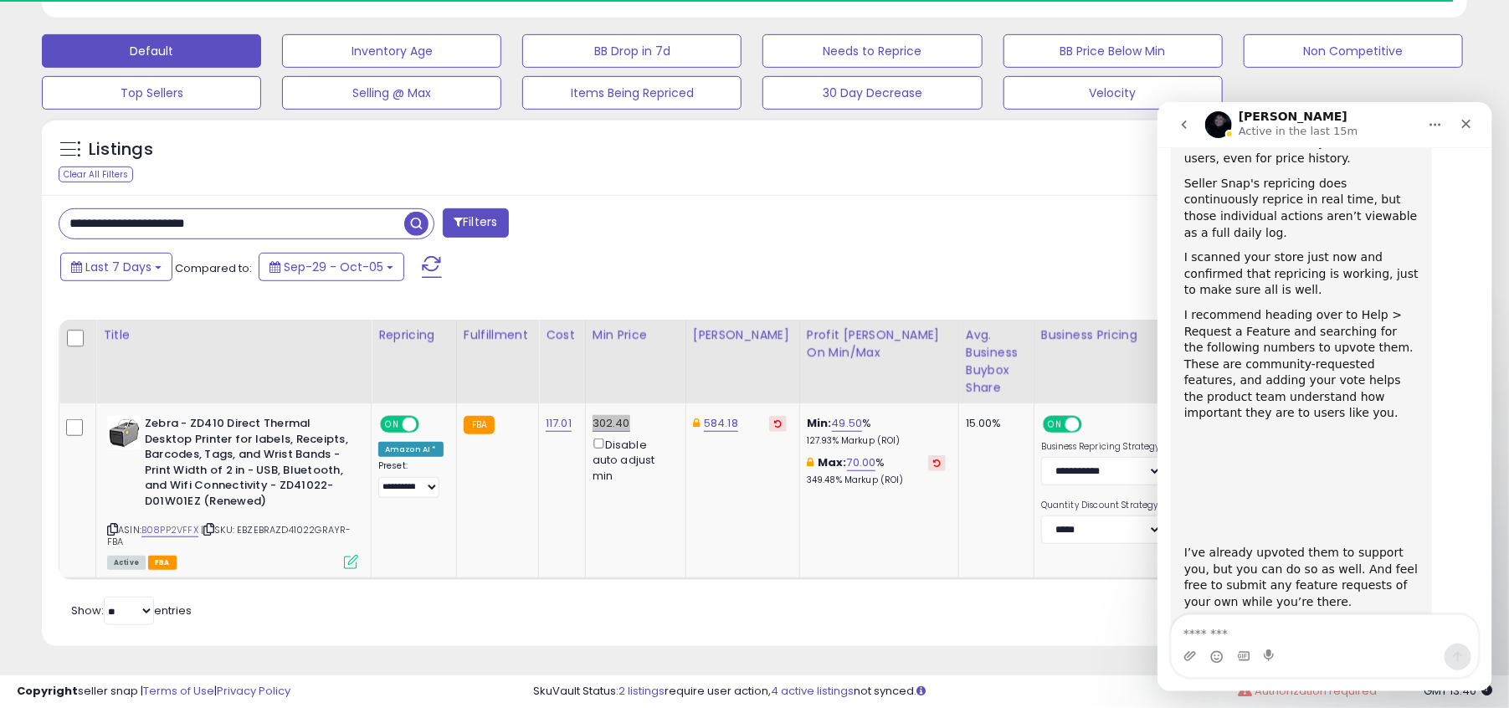
scroll to position [1049, 0]
click at [1262, 619] on textarea "Message…" at bounding box center [1324, 628] width 306 height 28
type textarea "**********"
